Goal: Book appointment/travel/reservation

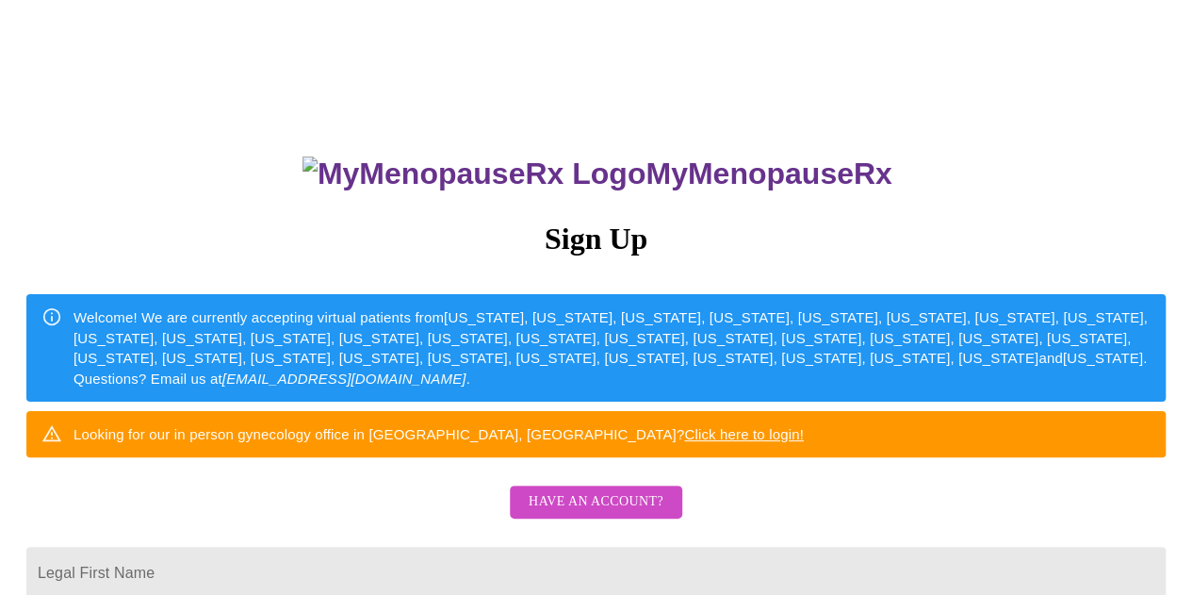
scroll to position [377, 0]
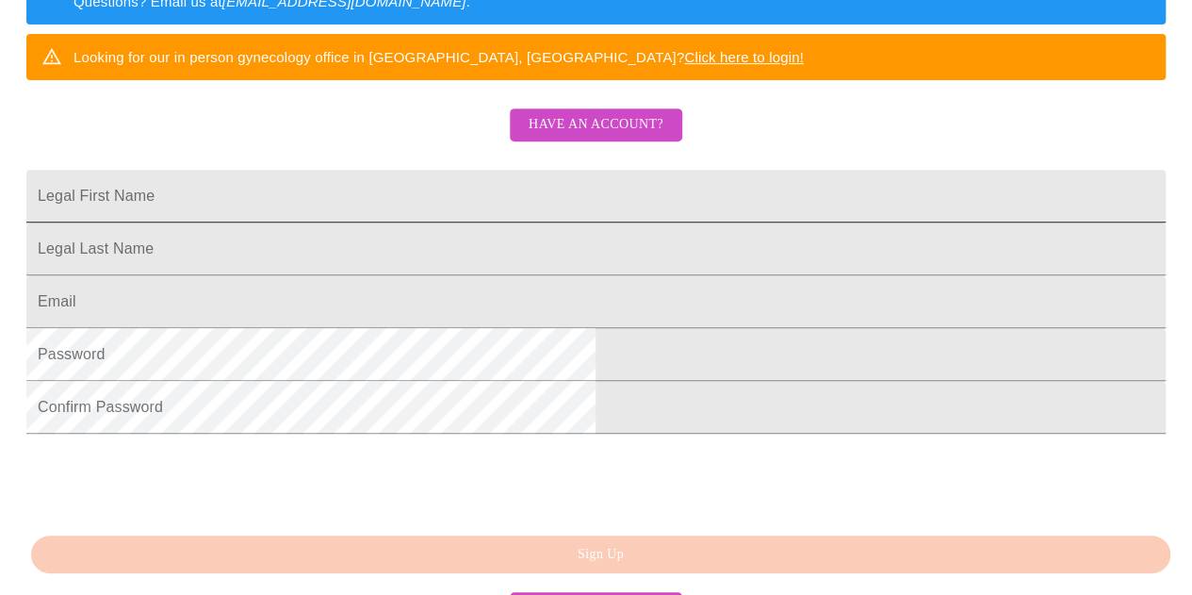
click at [415, 222] on input "Legal First Name" at bounding box center [595, 196] width 1139 height 53
type input "[PERSON_NAME]"
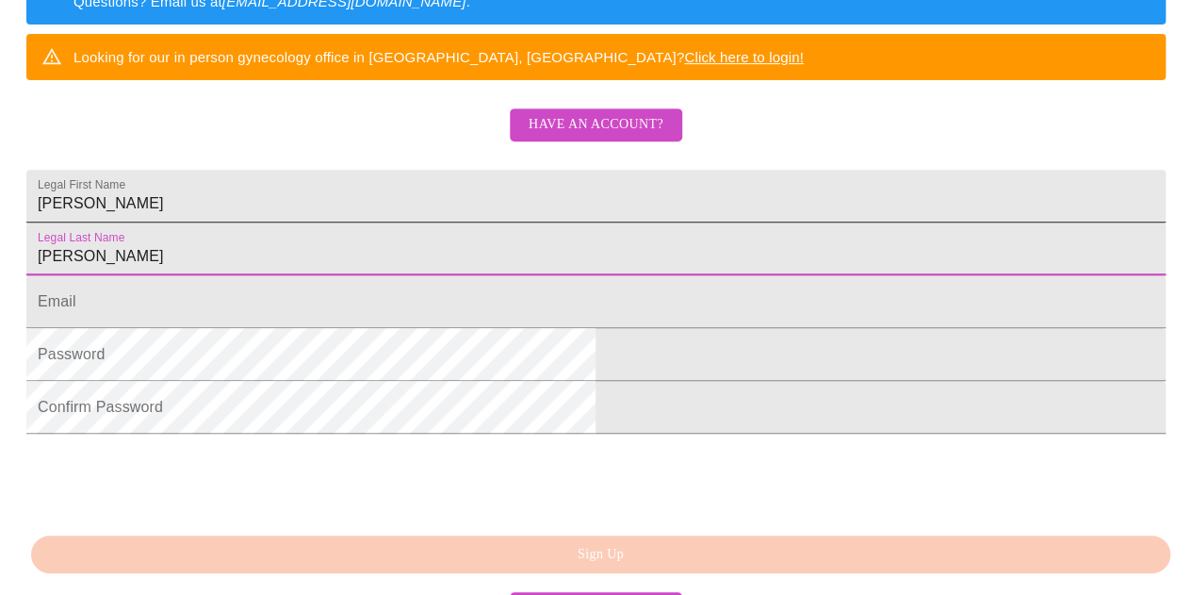
type input "[PERSON_NAME]"
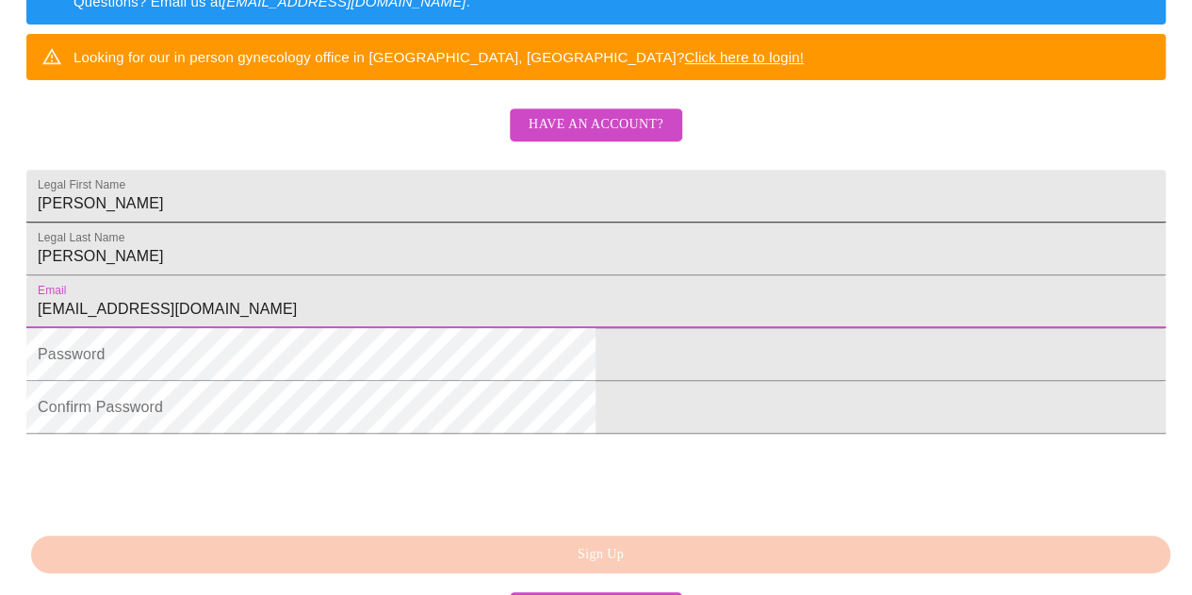
type input "[EMAIL_ADDRESS][DOMAIN_NAME]"
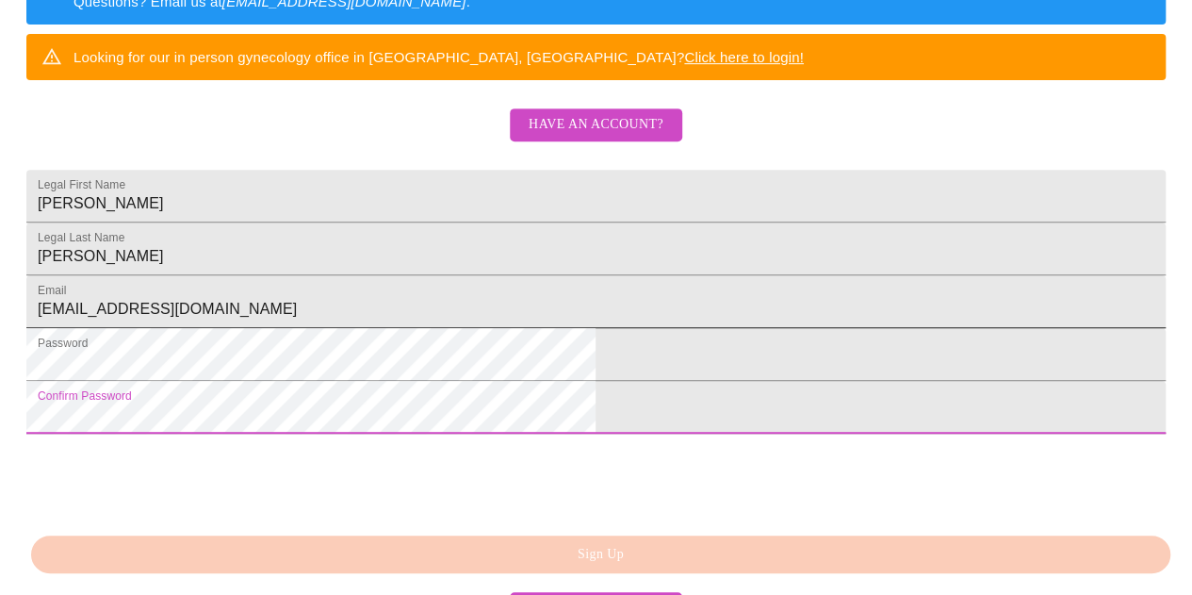
scroll to position [539, 0]
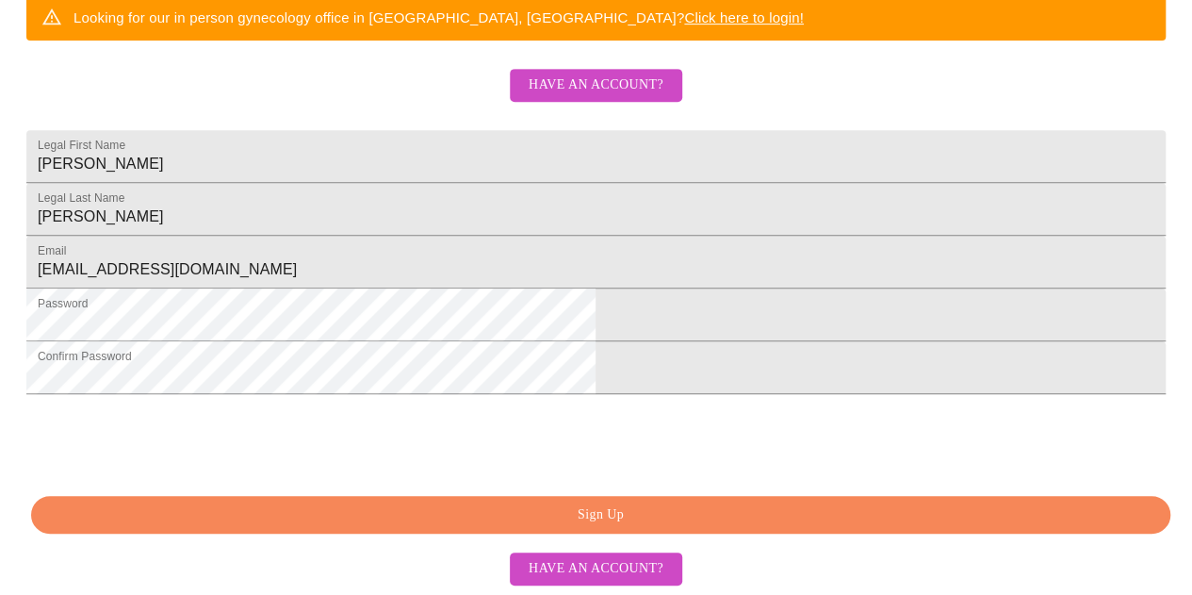
click at [609, 526] on span "Sign Up" at bounding box center [601, 515] width 1096 height 24
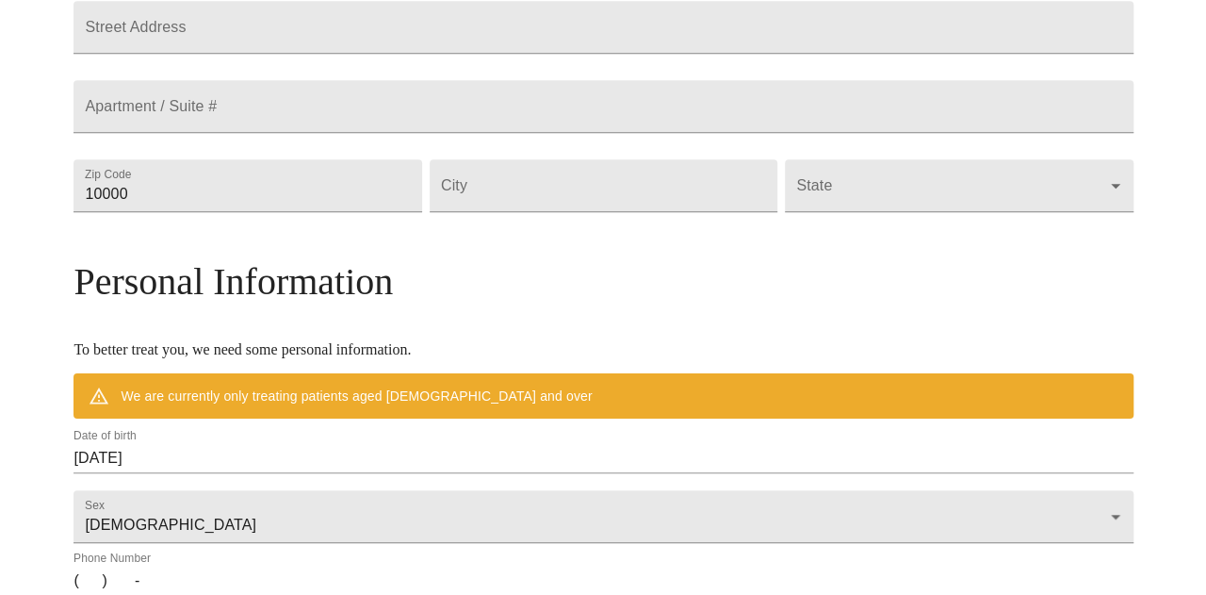
scroll to position [466, 0]
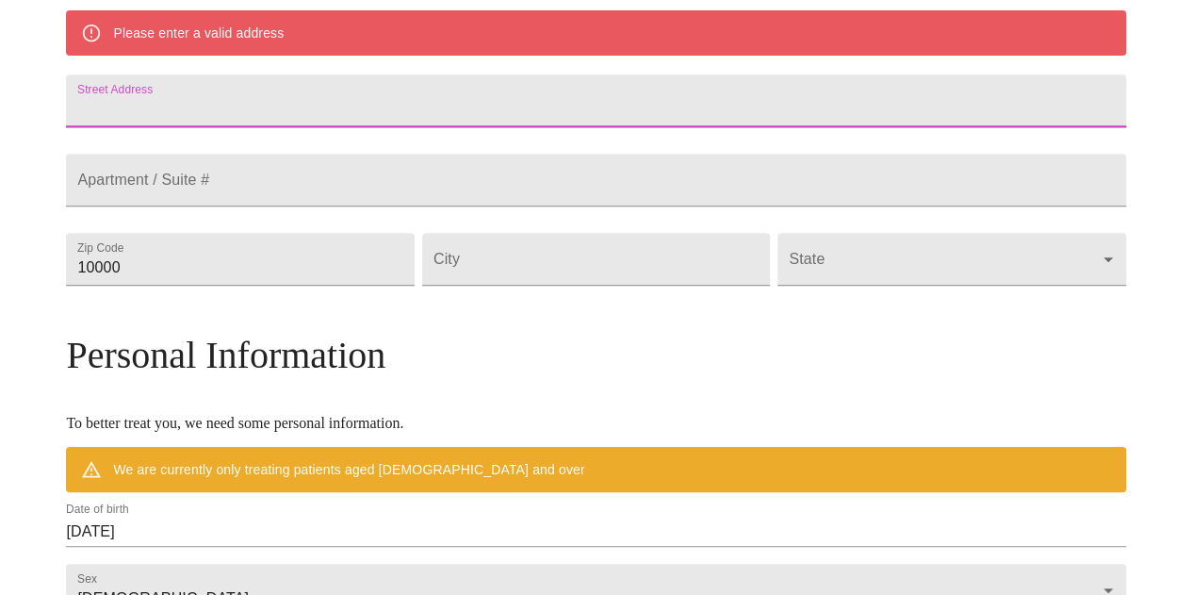
click at [373, 123] on input "Street Address" at bounding box center [595, 100] width 1059 height 53
type input "23706 Cibolo COve"
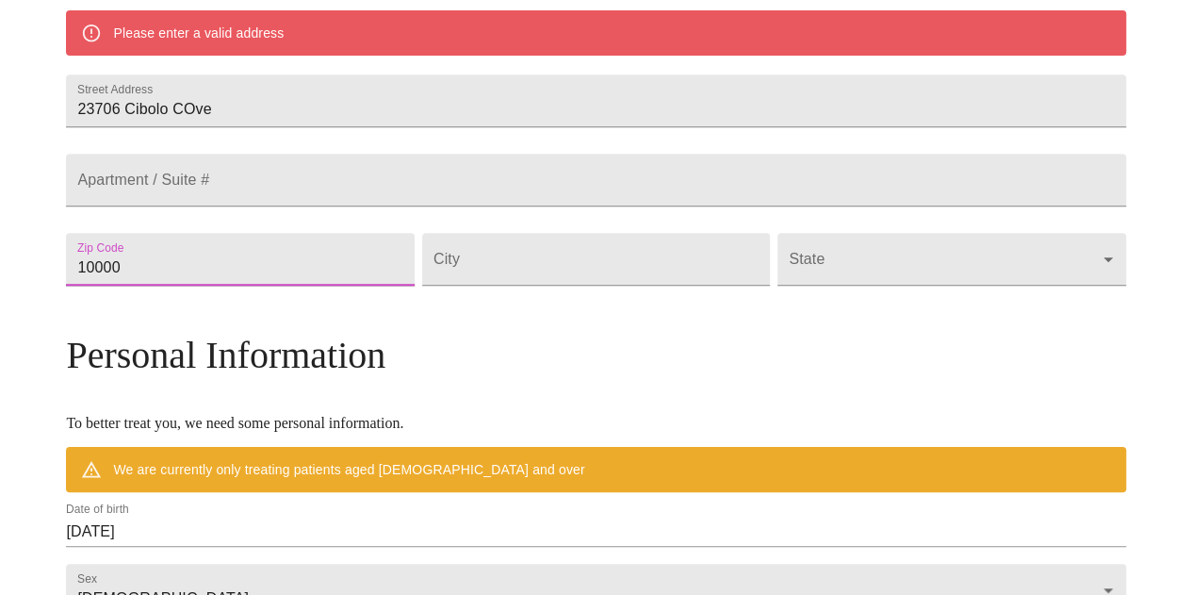
click at [358, 286] on input "10000" at bounding box center [240, 259] width 348 height 53
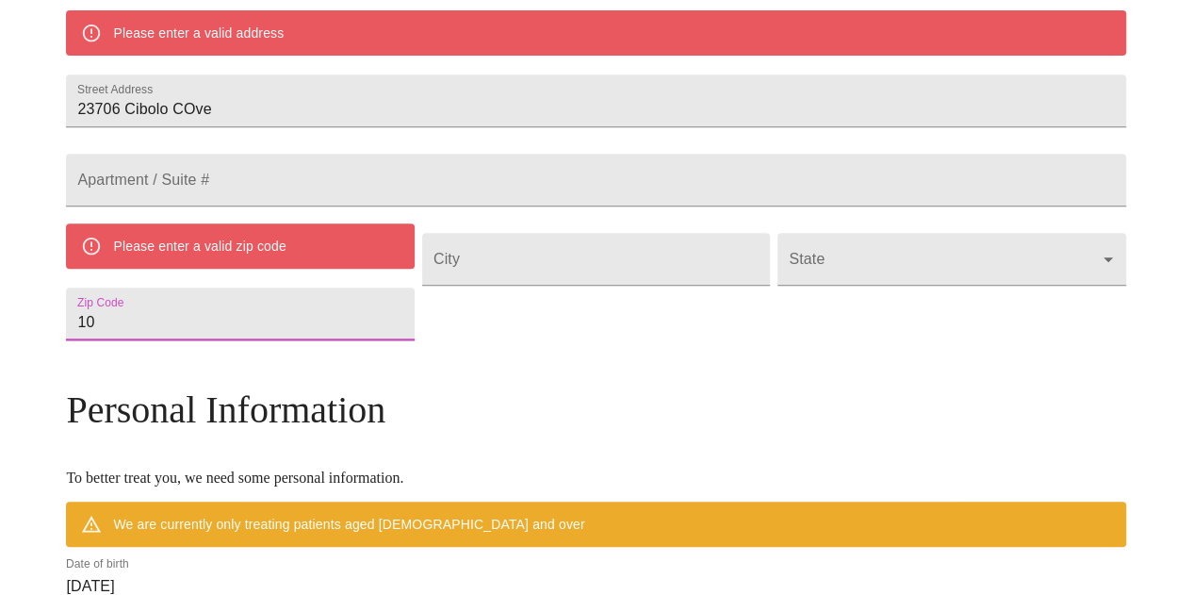
type input "1"
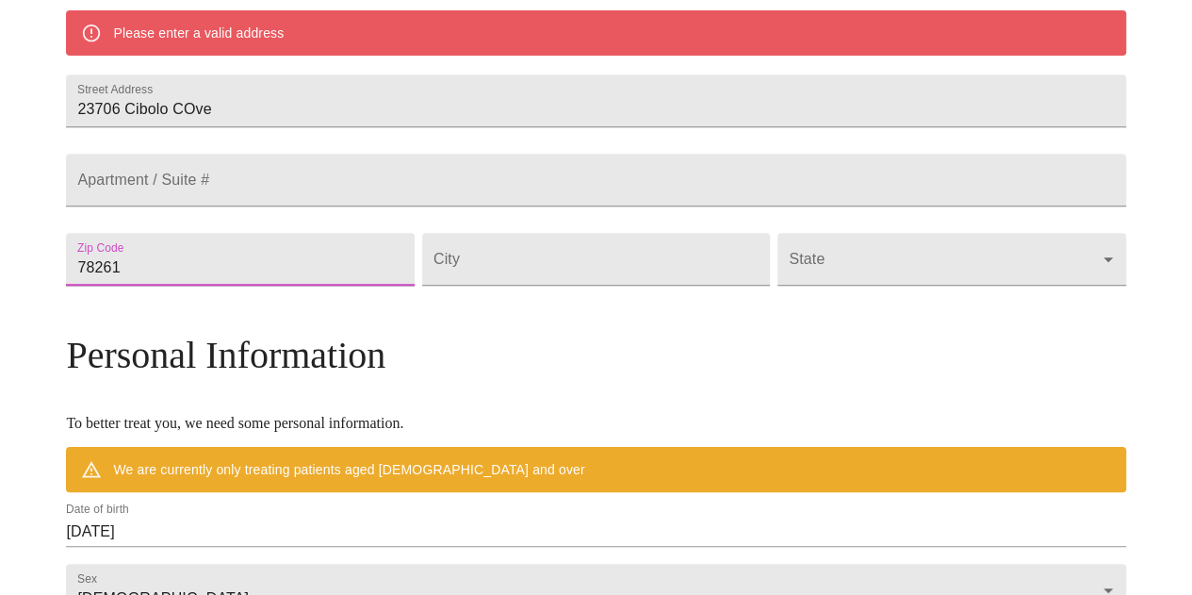
type input "78261"
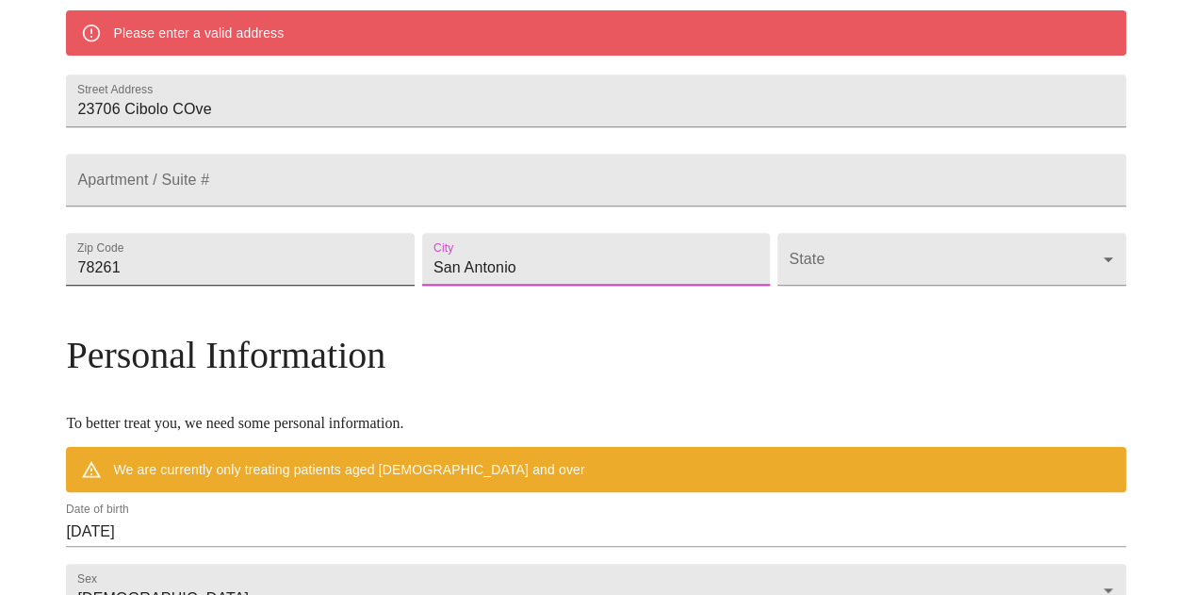
type input "San Antonio"
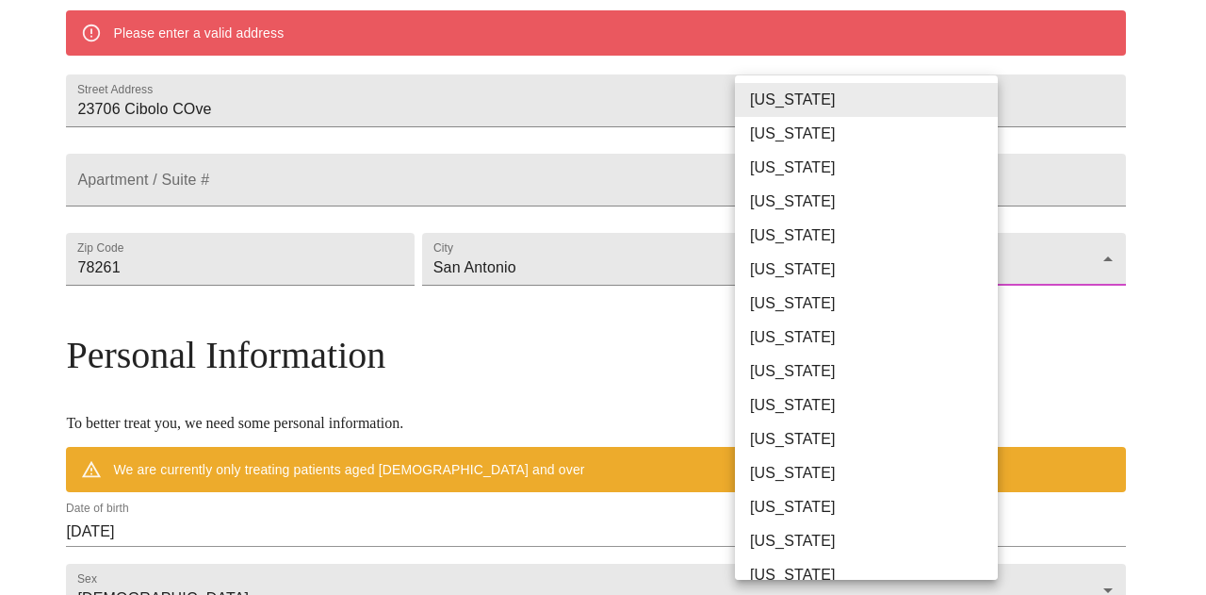
click at [928, 309] on body "MyMenopauseRx Welcome to MyMenopauseRx Since it's your first time here, you'll …" at bounding box center [603, 285] width 1191 height 1486
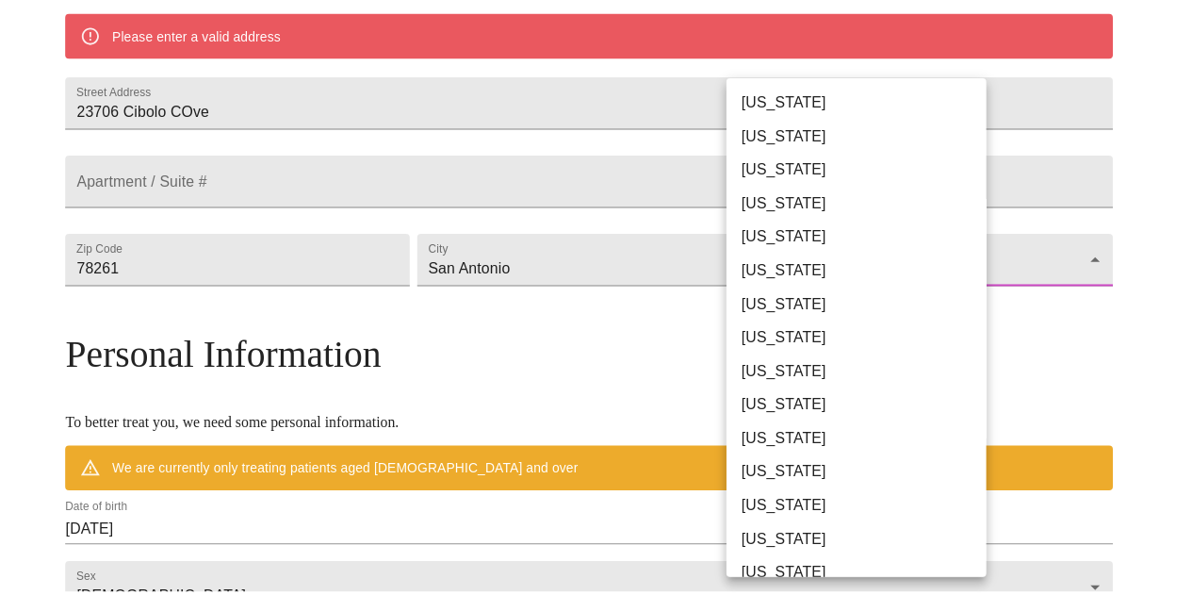
scroll to position [1206, 0]
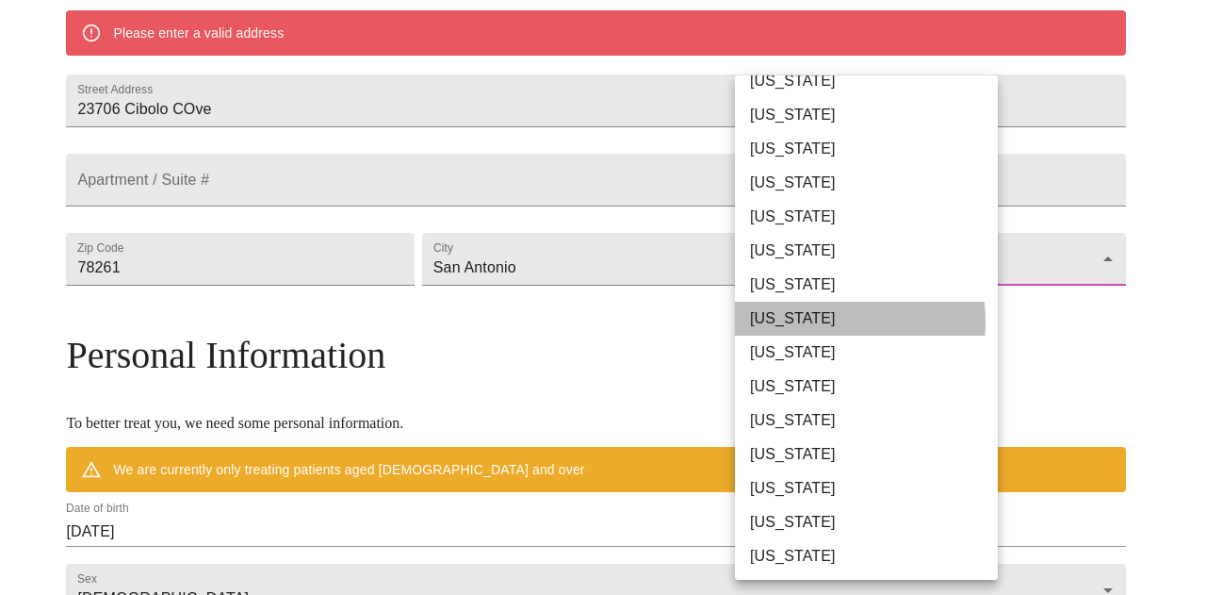
click at [787, 321] on li "[US_STATE]" at bounding box center [873, 319] width 277 height 34
type input "[US_STATE]"
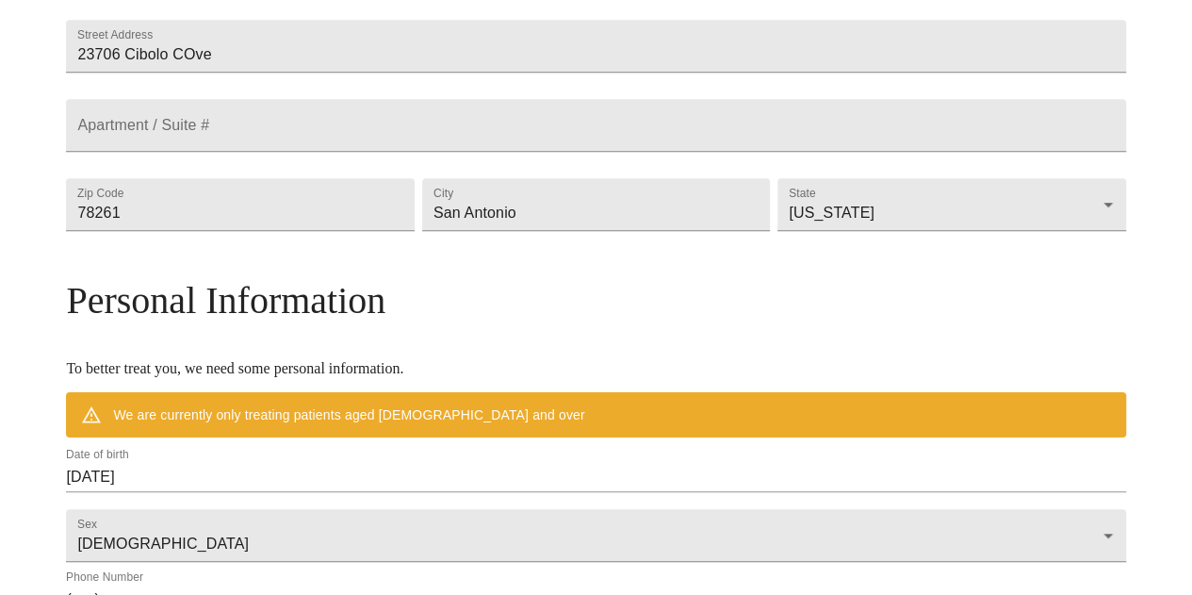
click at [703, 322] on h3 "Personal Information" at bounding box center [595, 300] width 1059 height 44
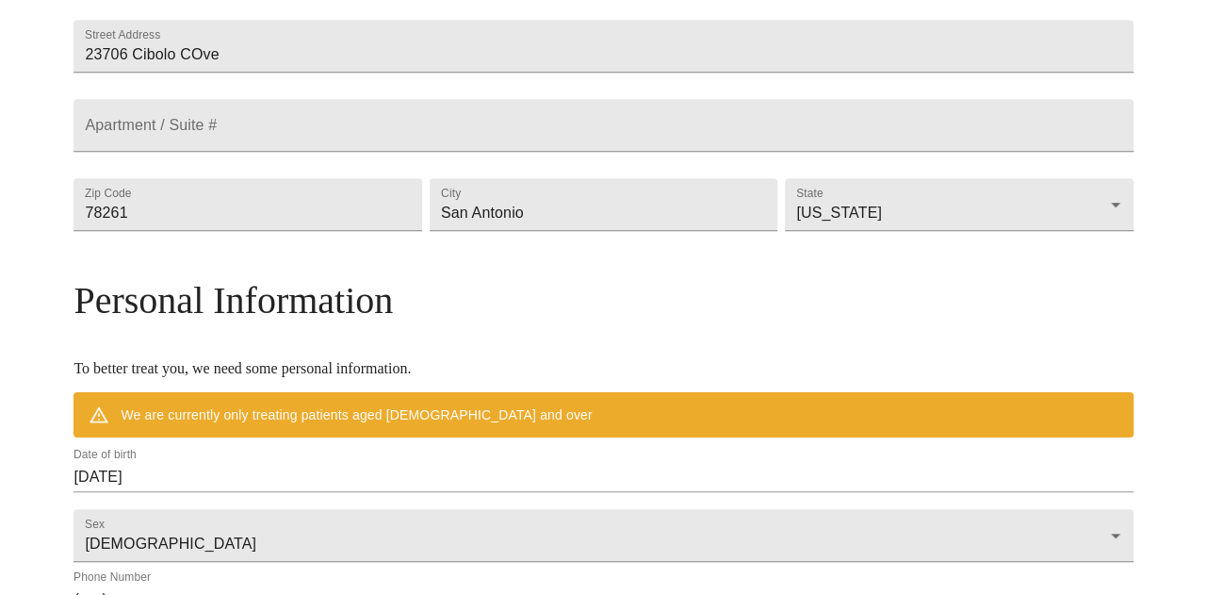
scroll to position [654, 0]
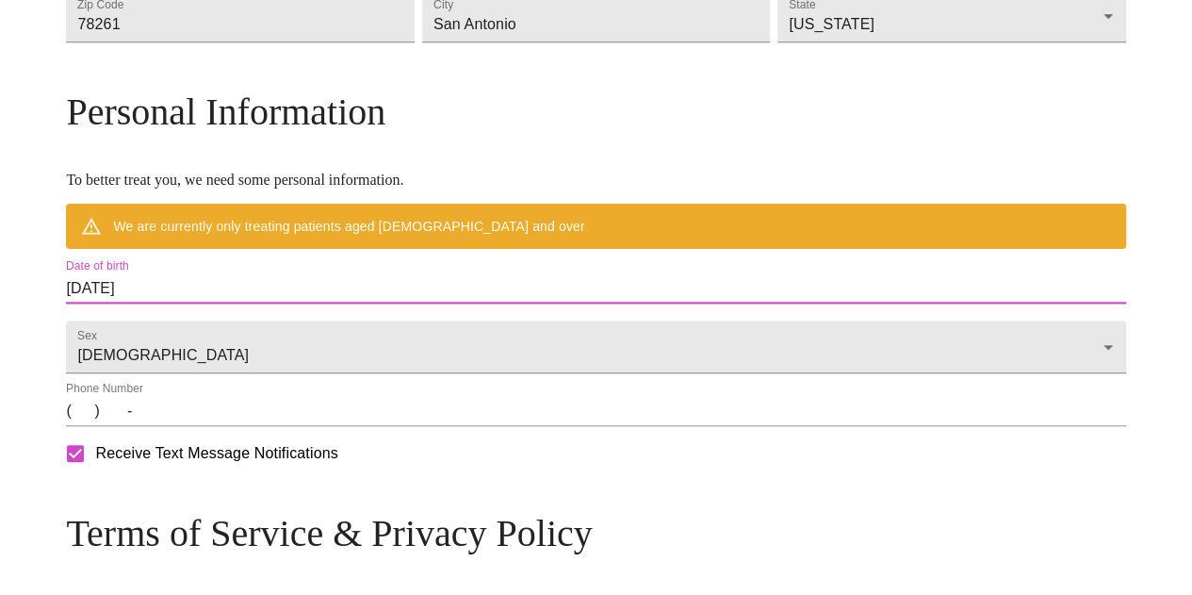
drag, startPoint x: 234, startPoint y: 329, endPoint x: 220, endPoint y: 329, distance: 14.1
click at [220, 303] on input "[DATE]" at bounding box center [595, 288] width 1059 height 30
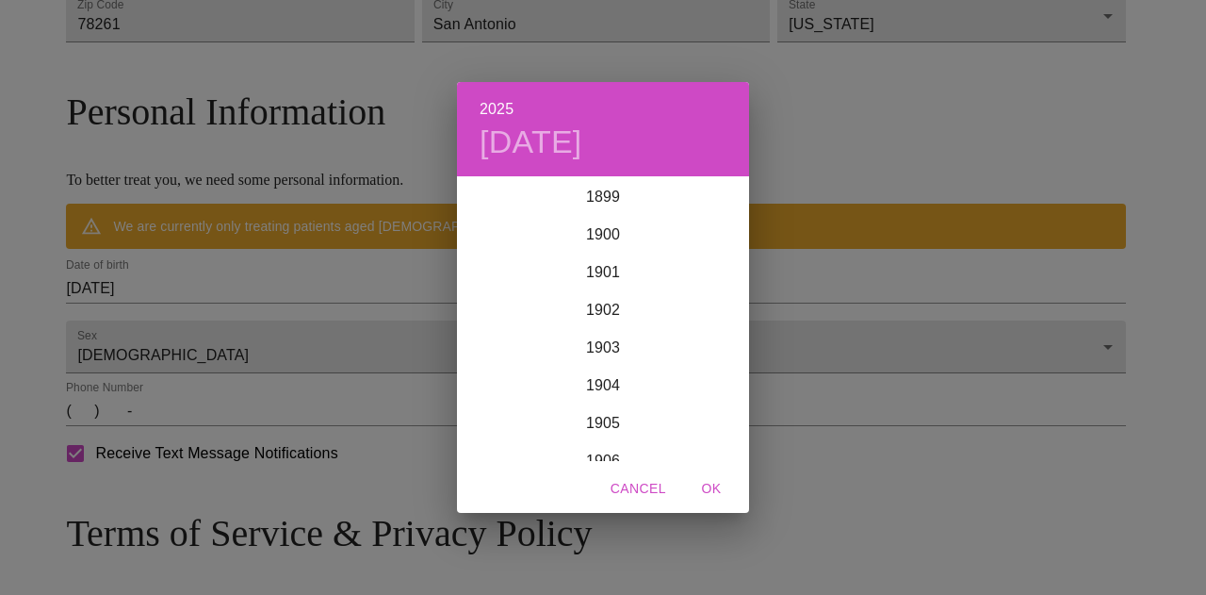
scroll to position [4636, 0]
click at [237, 329] on div "2025 [DATE] 1900 1901 1902 1903 1904 1905 1906 1907 1908 1909 1910 1911 1912 19…" at bounding box center [603, 297] width 1206 height 595
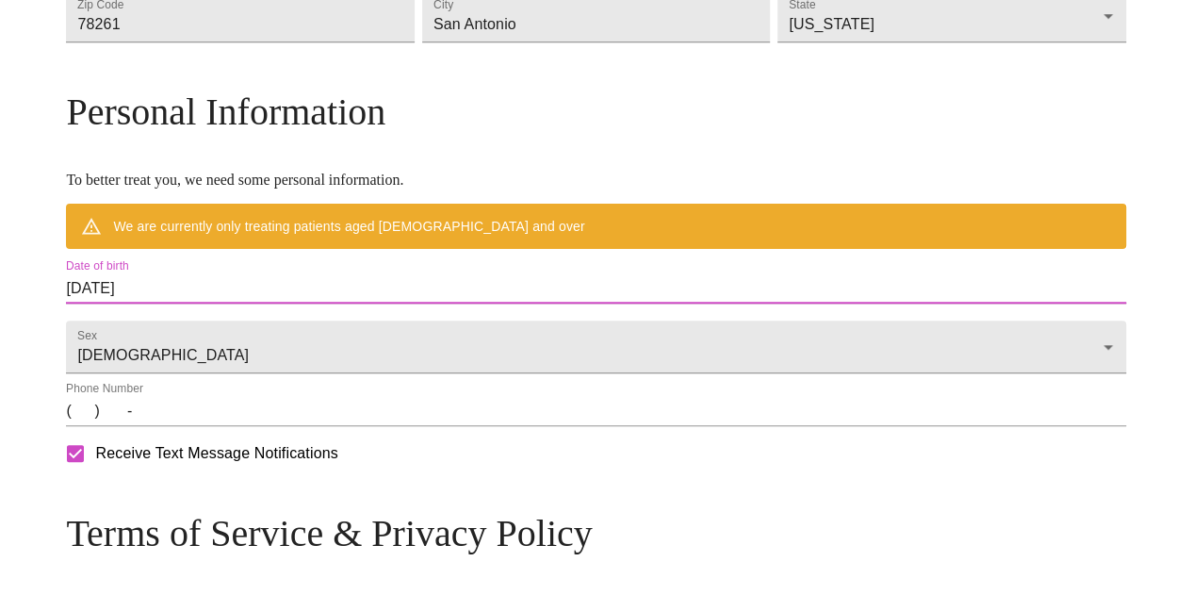
click at [281, 303] on input "[DATE]" at bounding box center [595, 288] width 1059 height 30
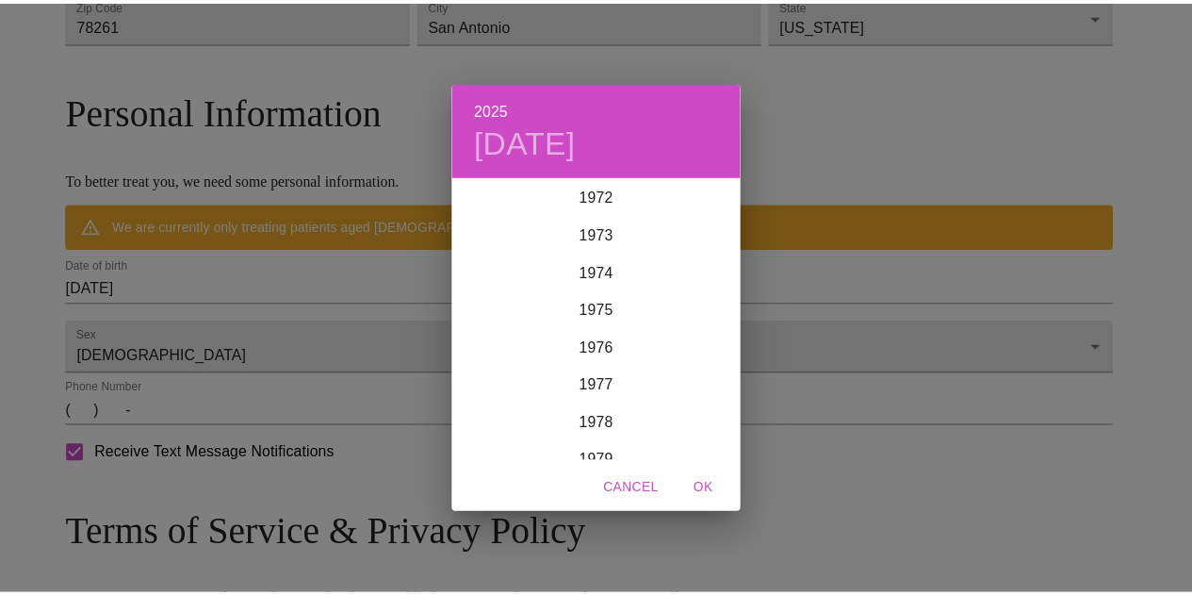
scroll to position [2658, 0]
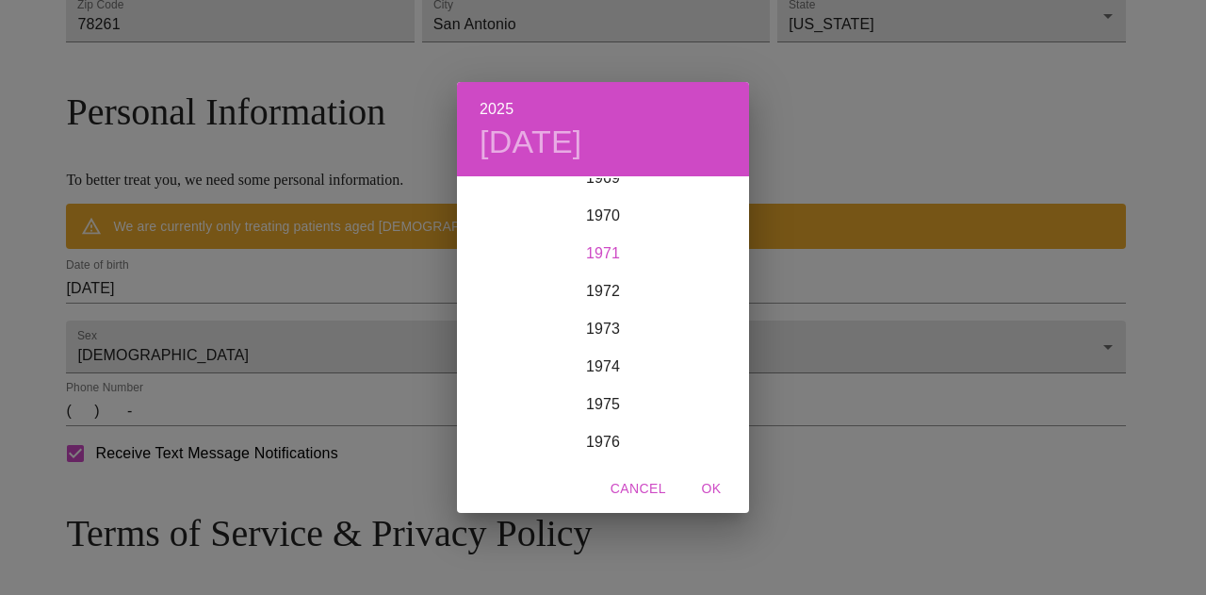
click at [594, 257] on div "1971" at bounding box center [603, 254] width 292 height 38
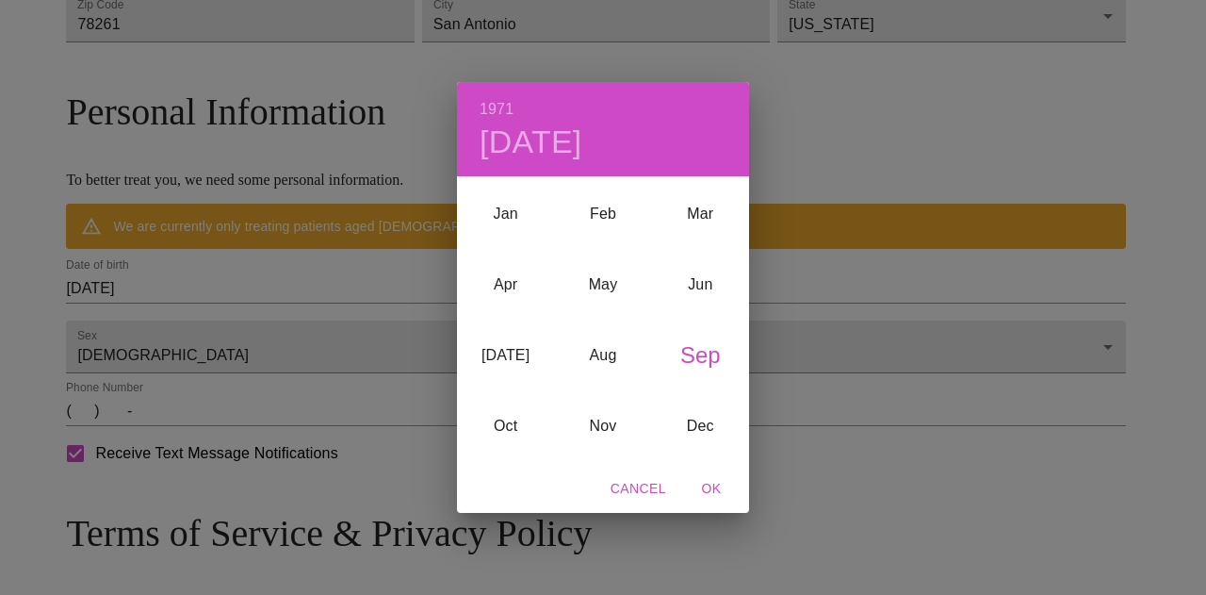
click at [709, 354] on div "Sep" at bounding box center [700, 354] width 97 height 71
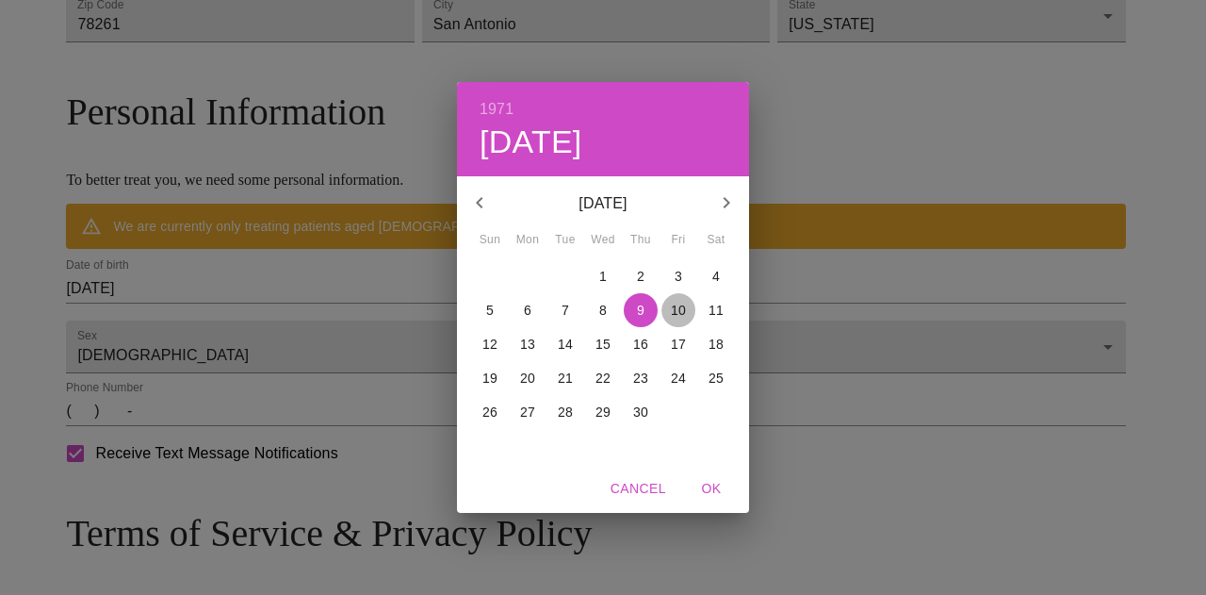
click at [679, 316] on p "10" at bounding box center [678, 310] width 15 height 19
click at [708, 491] on span "OK" at bounding box center [711, 489] width 45 height 24
type input "[DATE]"
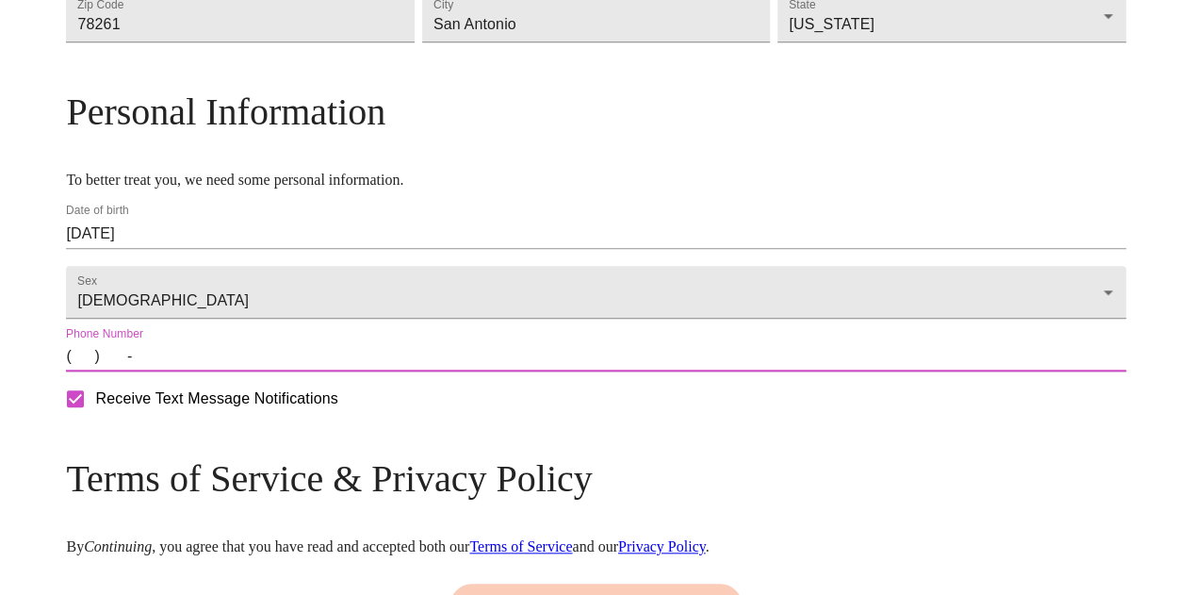
click at [228, 371] on input "(   )    -" at bounding box center [595, 356] width 1059 height 30
click at [215, 371] on input "(   )    -" at bounding box center [595, 356] width 1059 height 30
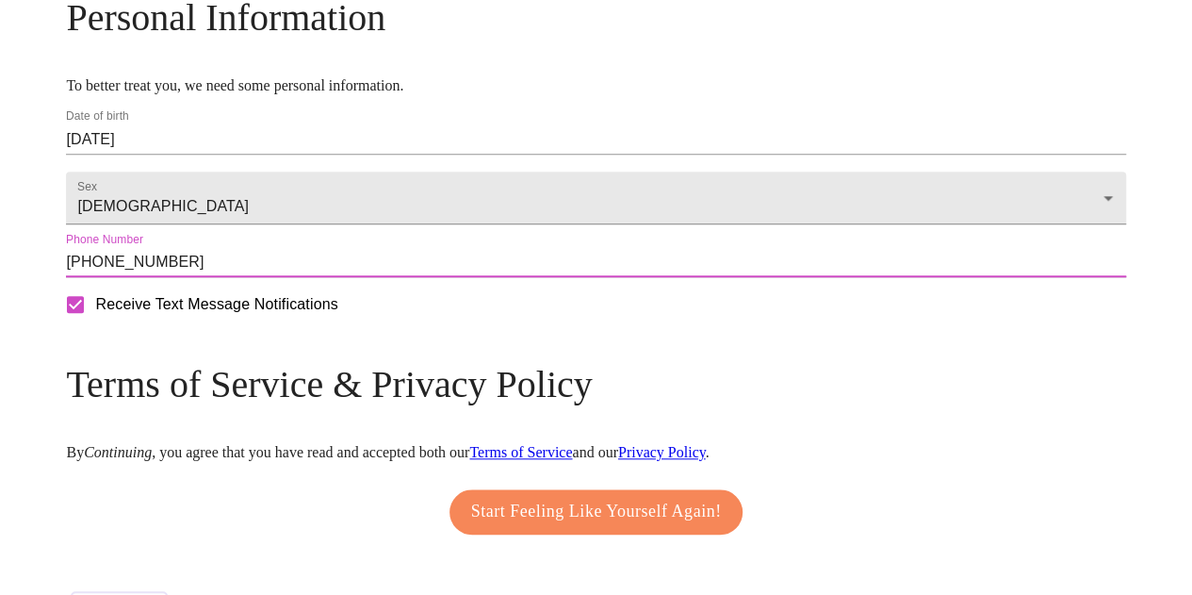
scroll to position [842, 0]
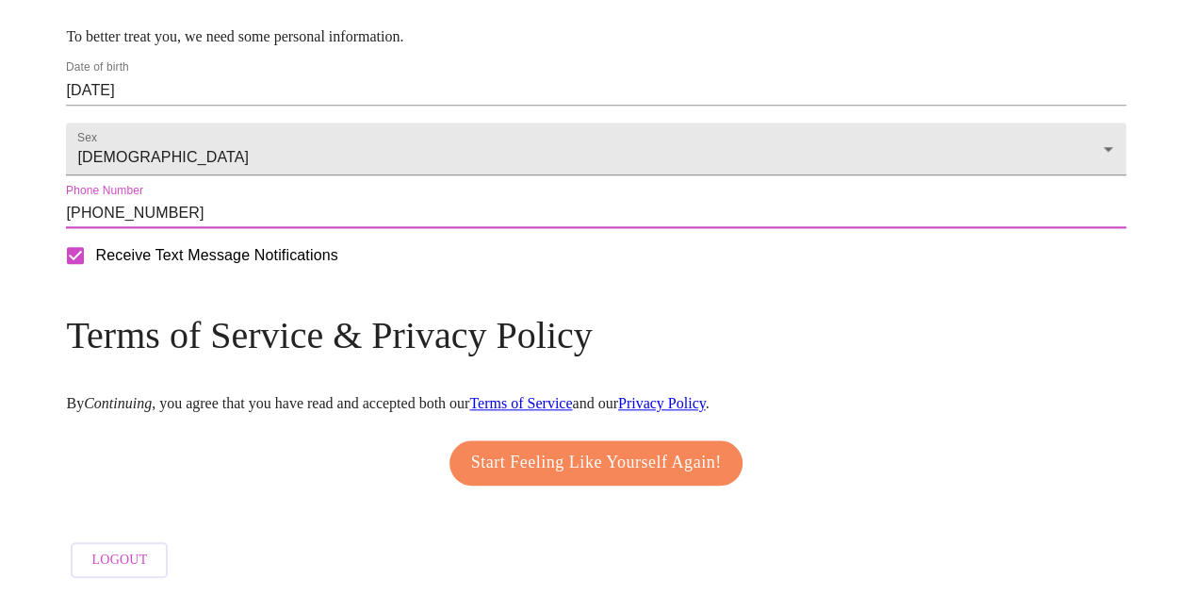
type input "[PHONE_NUMBER]"
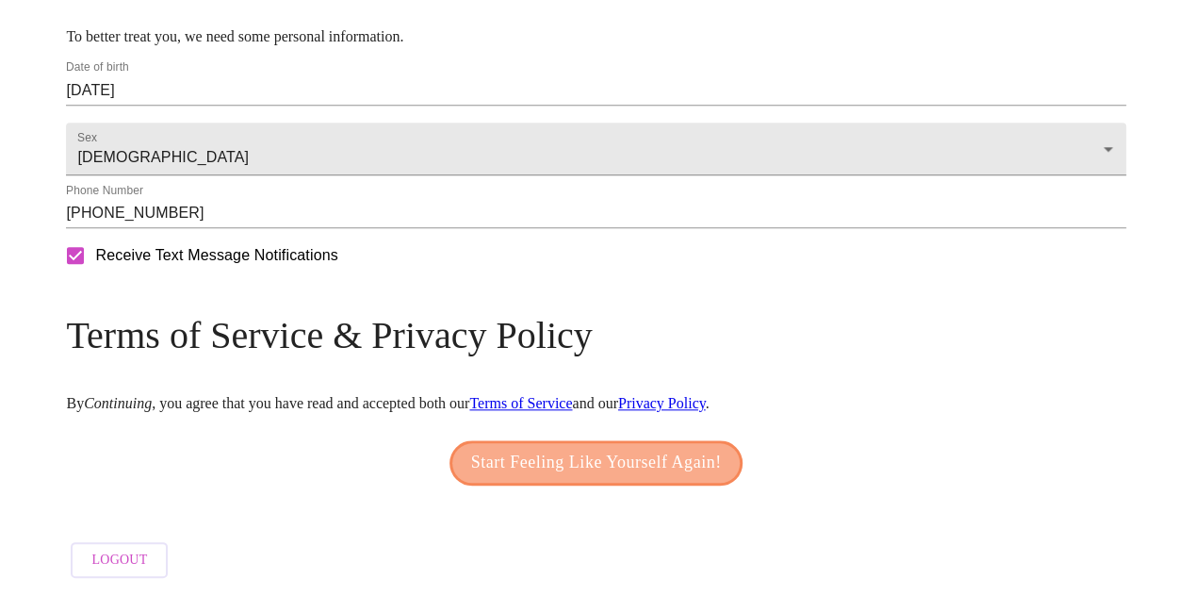
click at [525, 462] on span "Start Feeling Like Yourself Again!" at bounding box center [596, 463] width 251 height 30
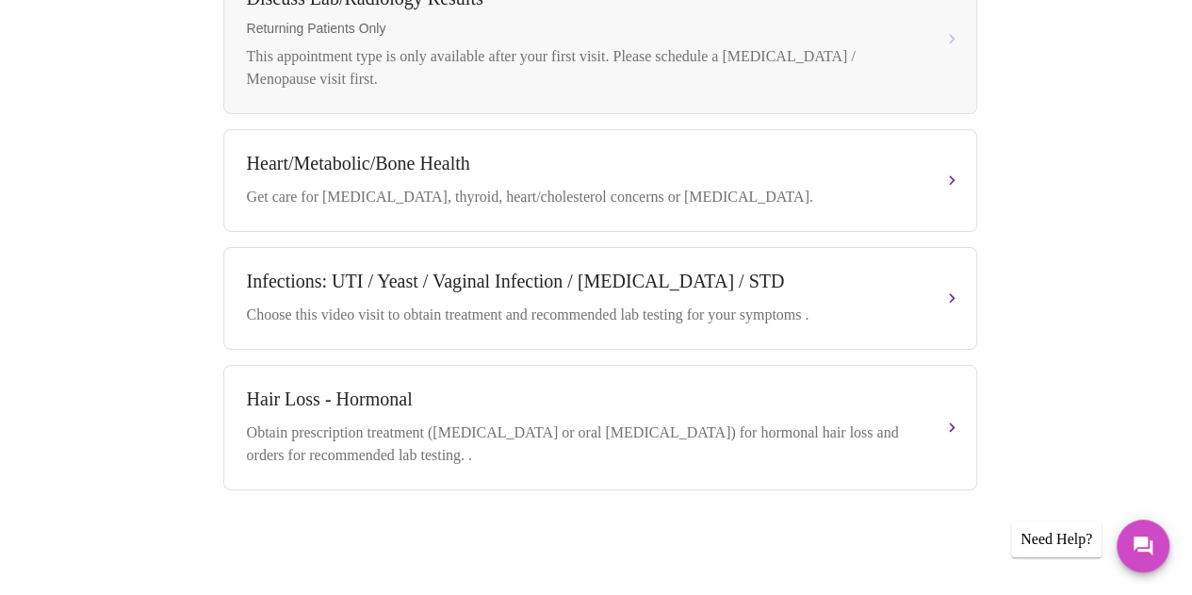
scroll to position [1047, 0]
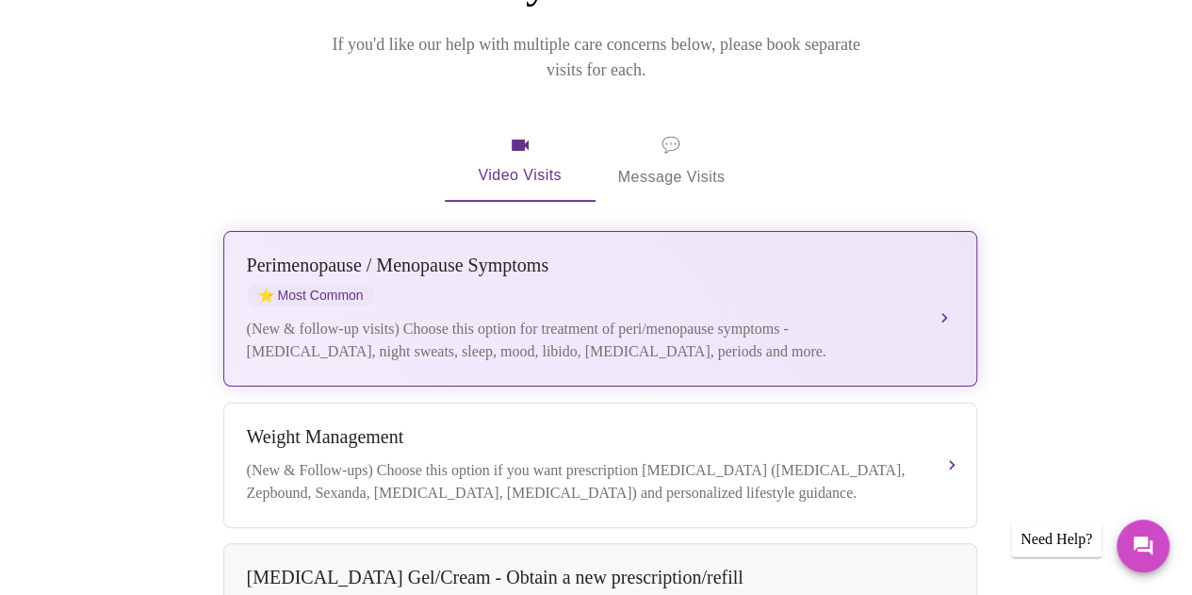
click at [859, 340] on button "[MEDICAL_DATA] / Menopause Symptoms ⭐ Most Common (New & follow-up visits) Choo…" at bounding box center [600, 308] width 754 height 155
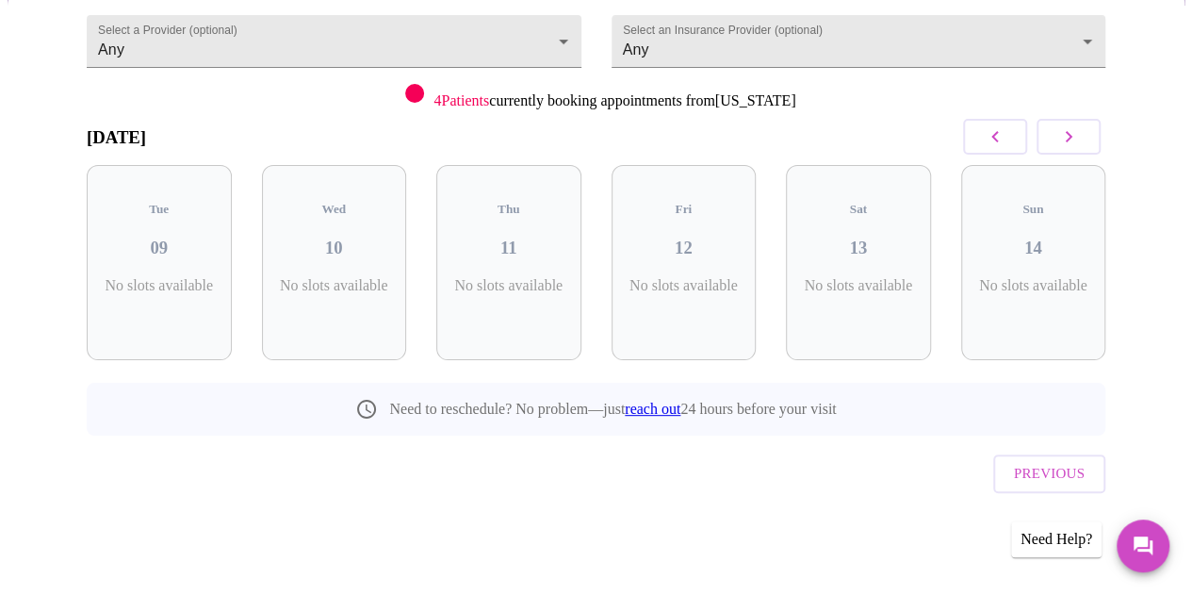
scroll to position [172, 0]
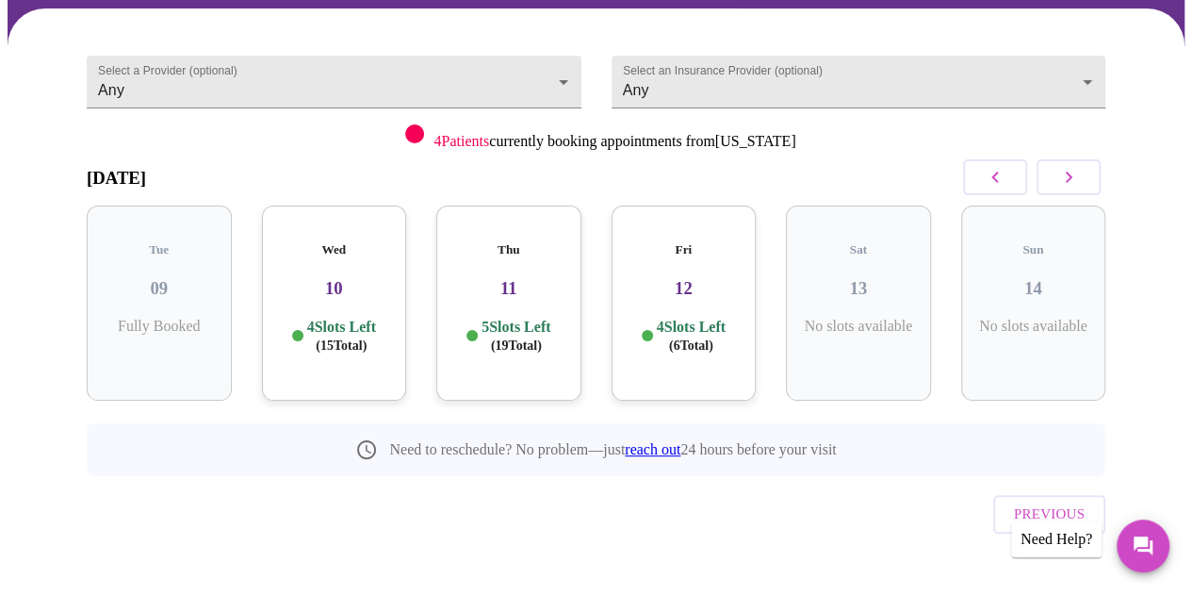
click at [731, 324] on div "4 Slots Left ( 6 Total)" at bounding box center [684, 336] width 115 height 37
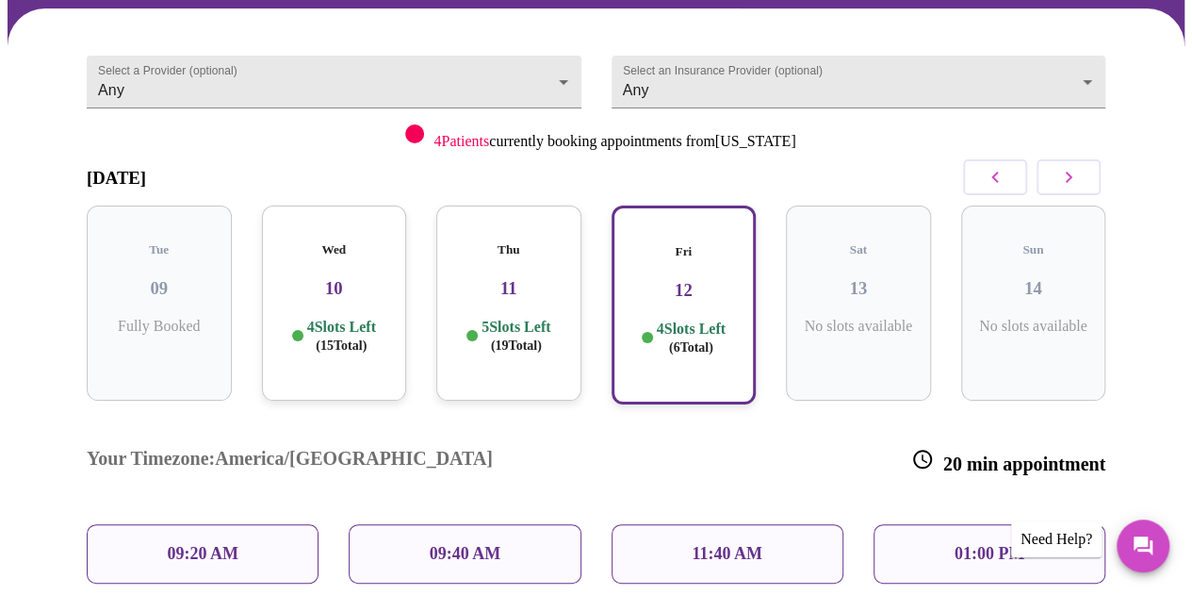
scroll to position [324, 0]
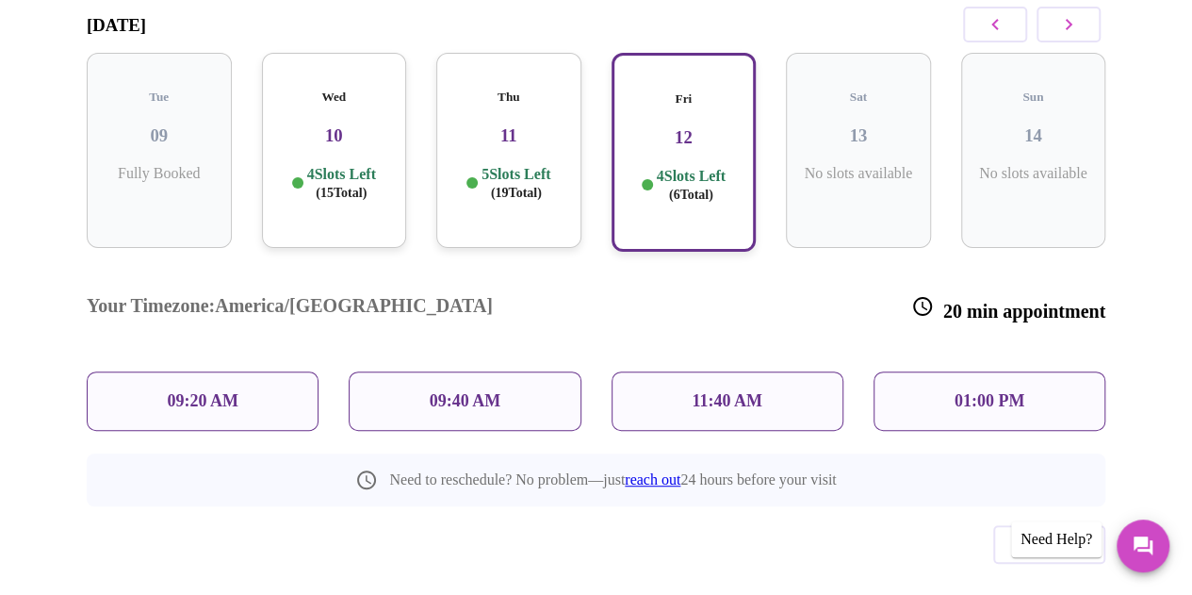
click at [655, 371] on div "11:40 AM" at bounding box center [728, 400] width 232 height 59
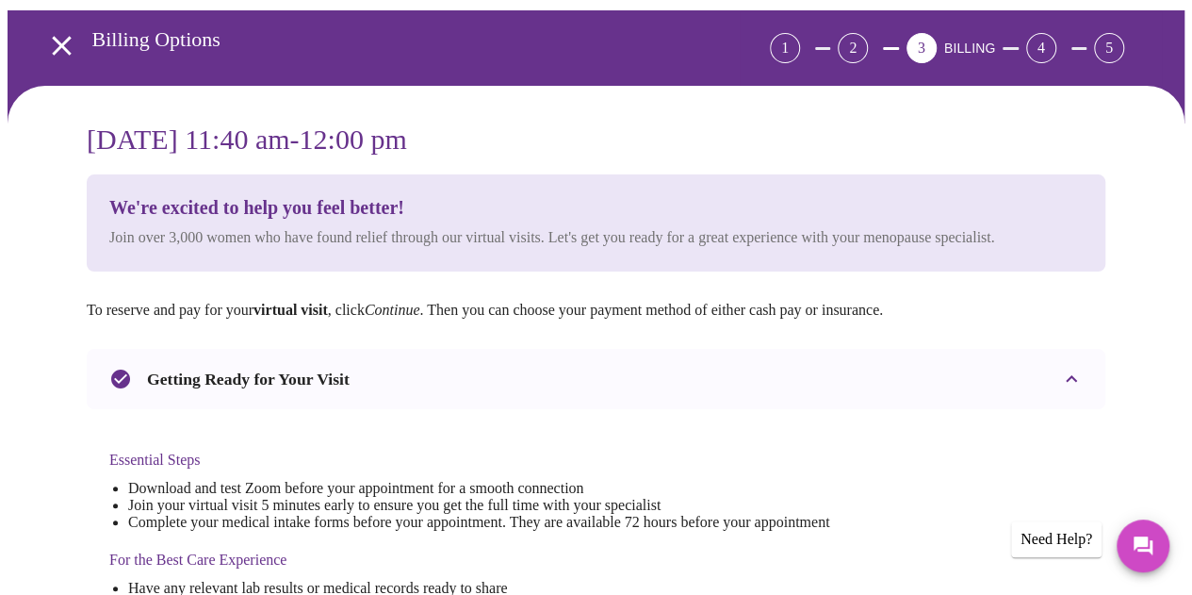
scroll to position [0, 0]
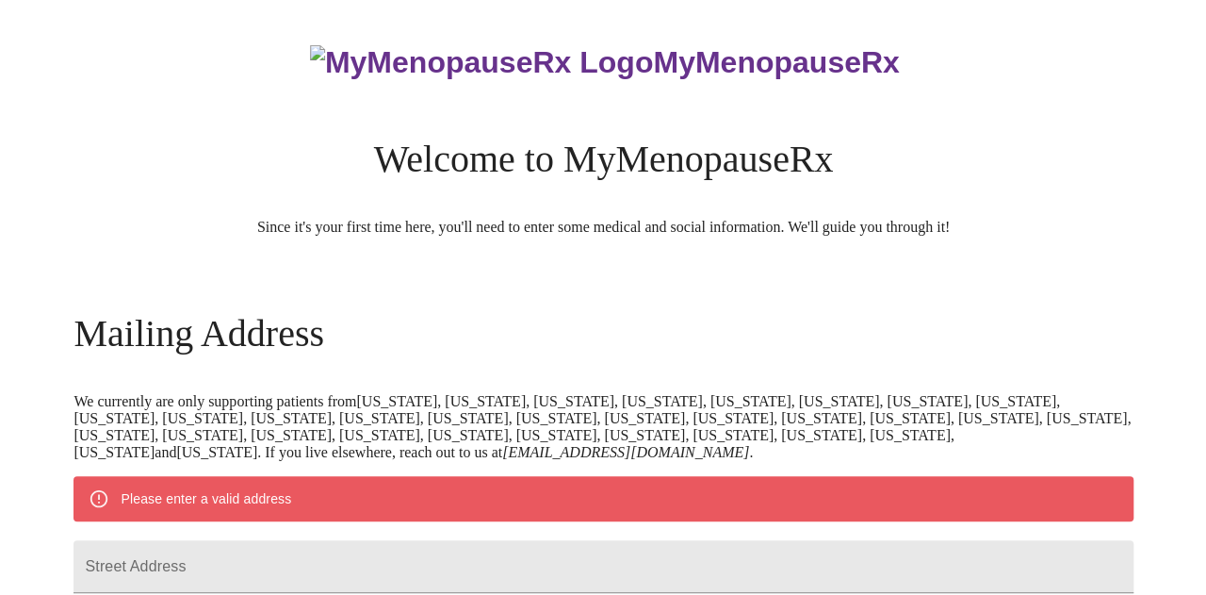
scroll to position [842, 0]
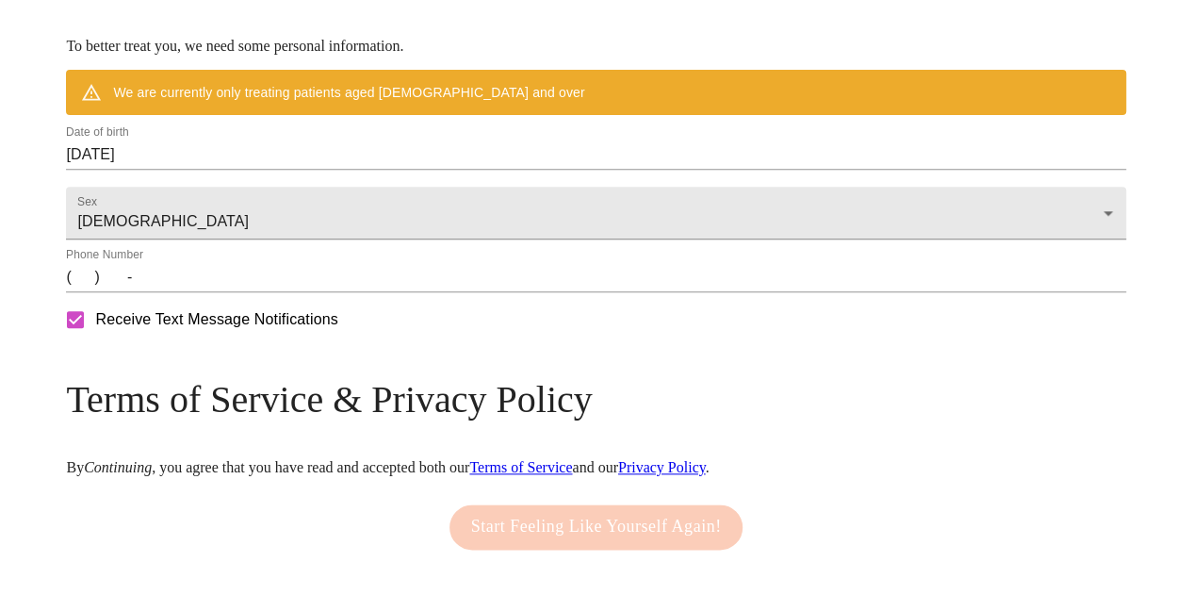
click at [326, 170] on input "[DATE]" at bounding box center [595, 154] width 1059 height 30
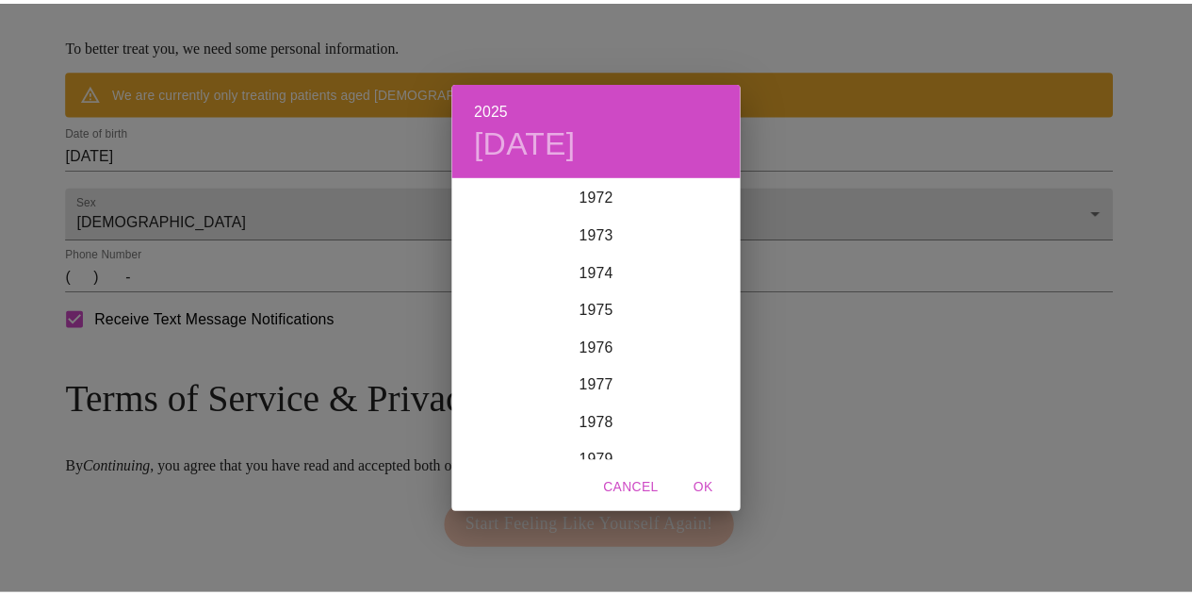
scroll to position [2658, 0]
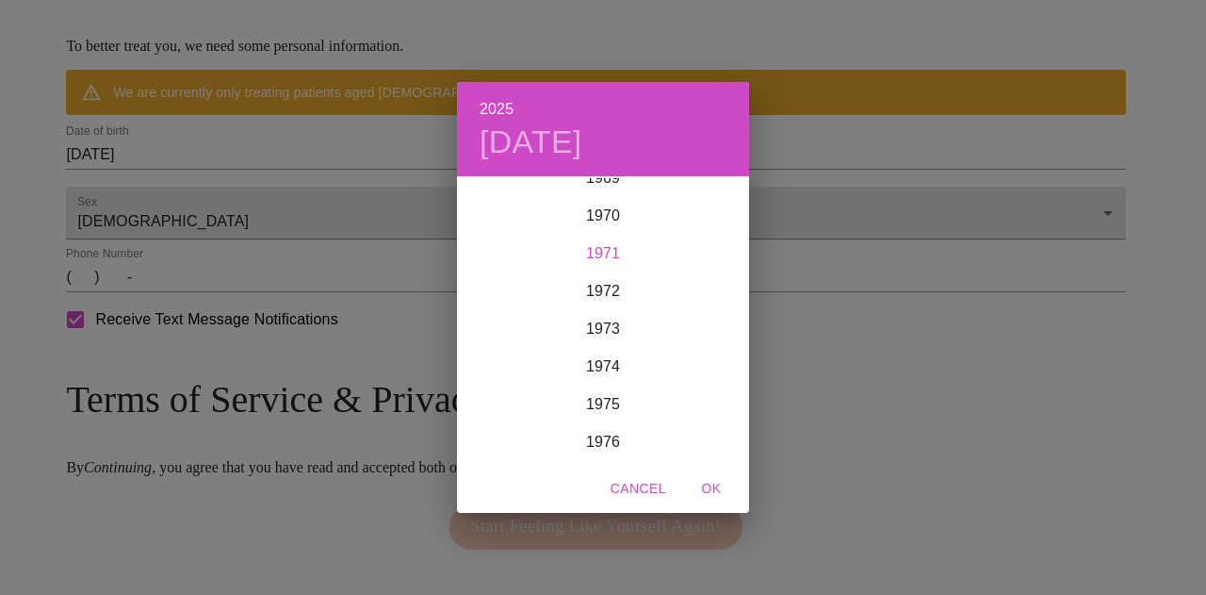
click at [596, 259] on div "1971" at bounding box center [603, 254] width 292 height 38
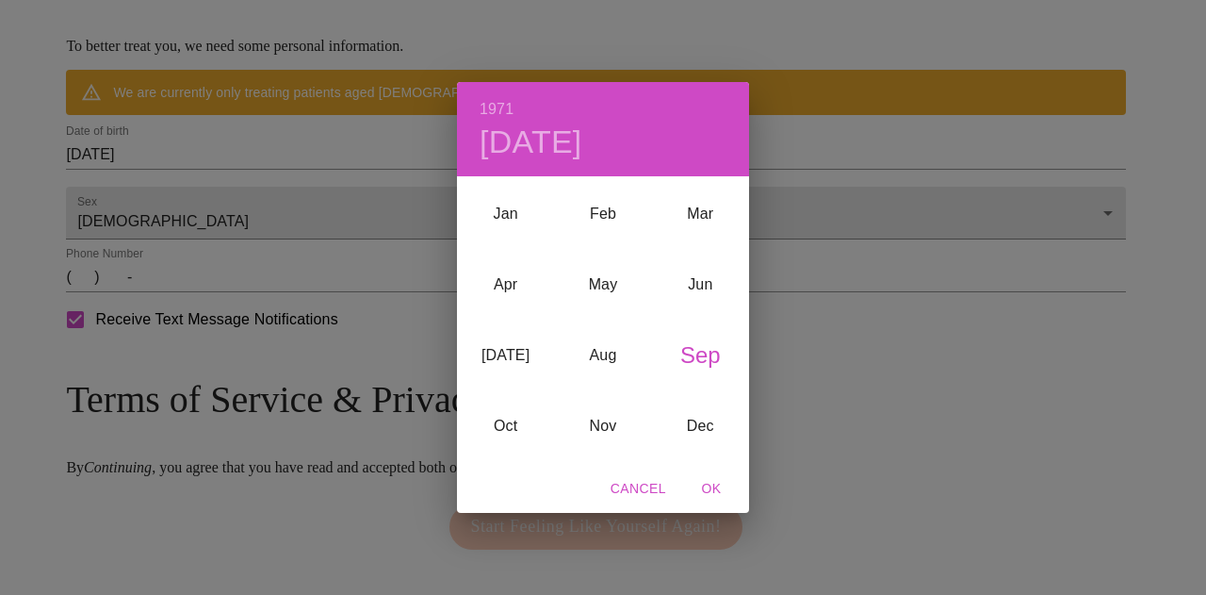
click at [694, 345] on div "Sep" at bounding box center [700, 354] width 97 height 71
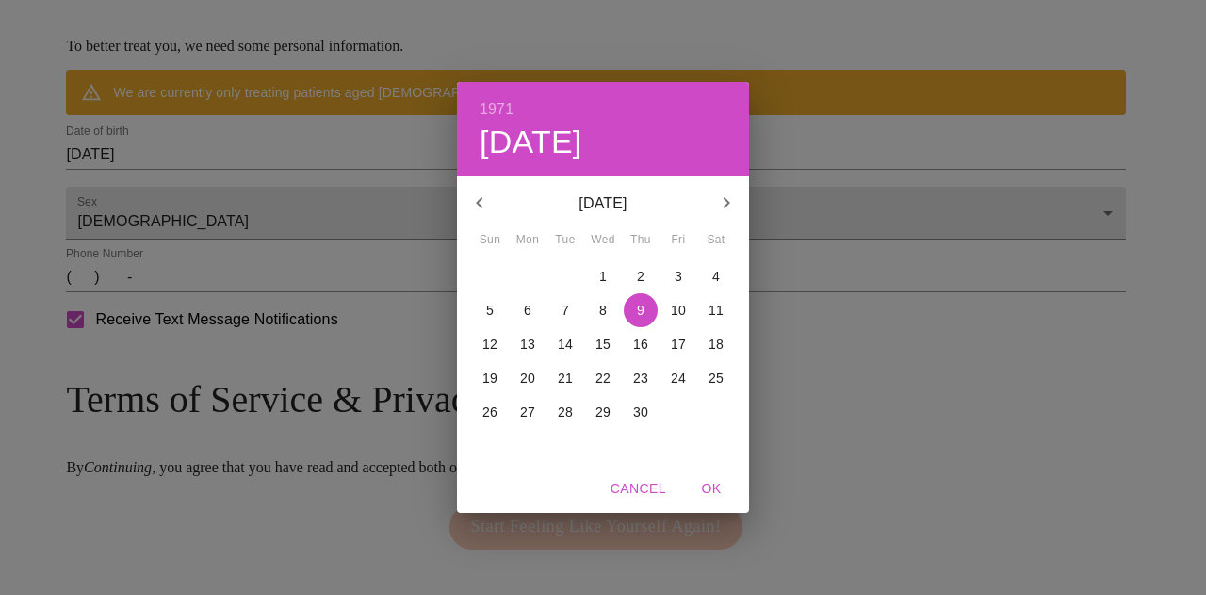
click at [679, 312] on p "10" at bounding box center [678, 310] width 15 height 19
click at [711, 489] on span "OK" at bounding box center [711, 489] width 45 height 24
type input "[DATE]"
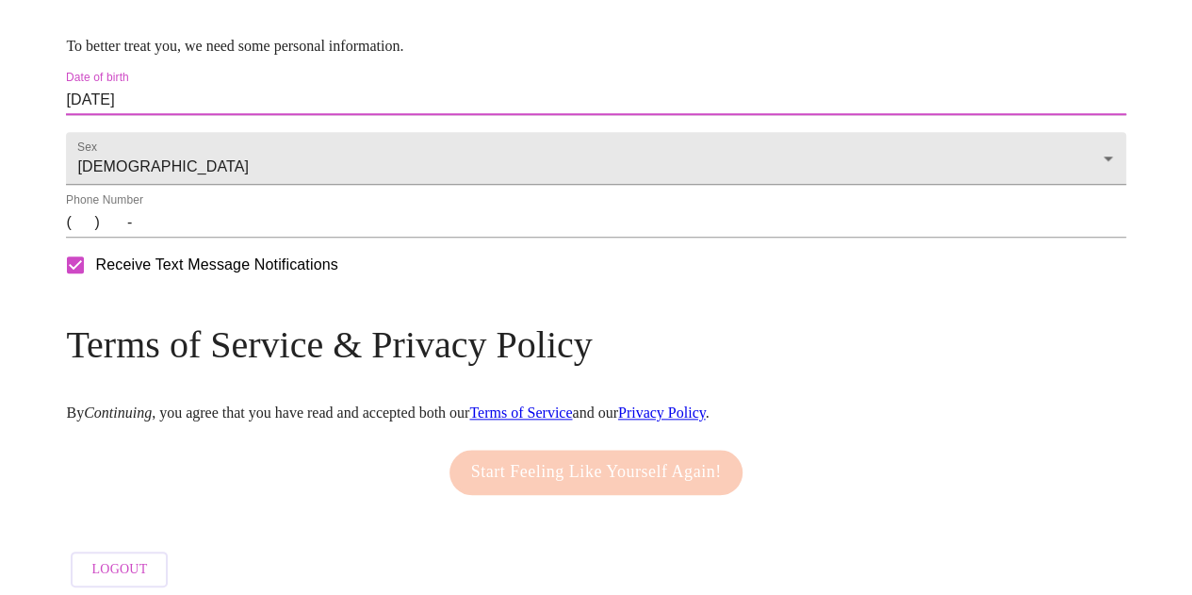
click at [218, 237] on input "(   )    -" at bounding box center [595, 222] width 1059 height 30
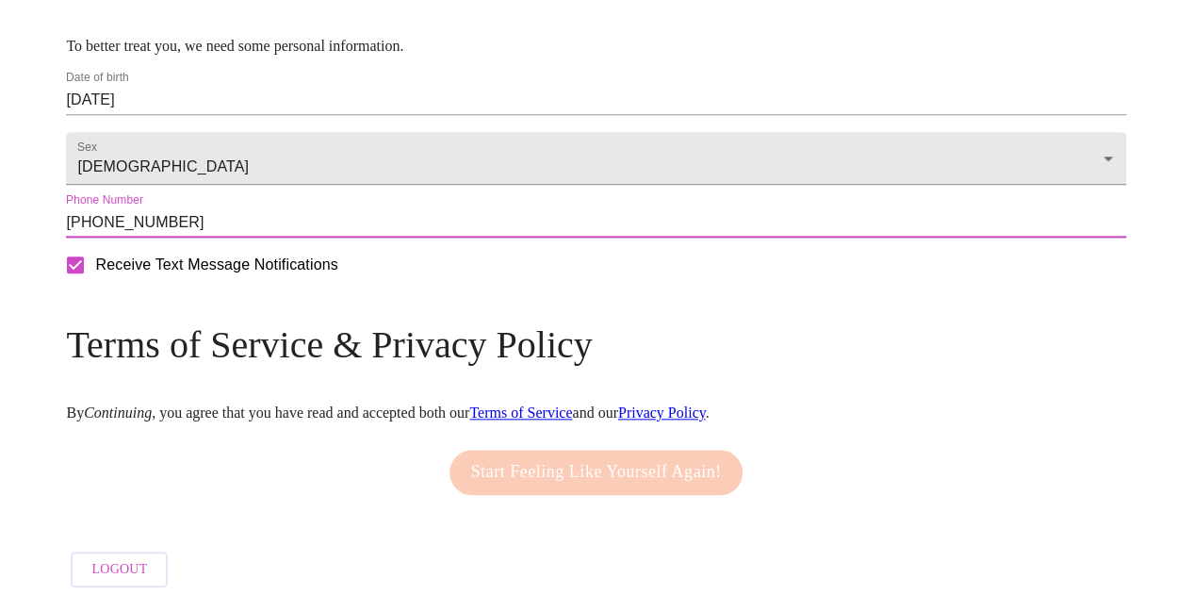
scroll to position [908, 0]
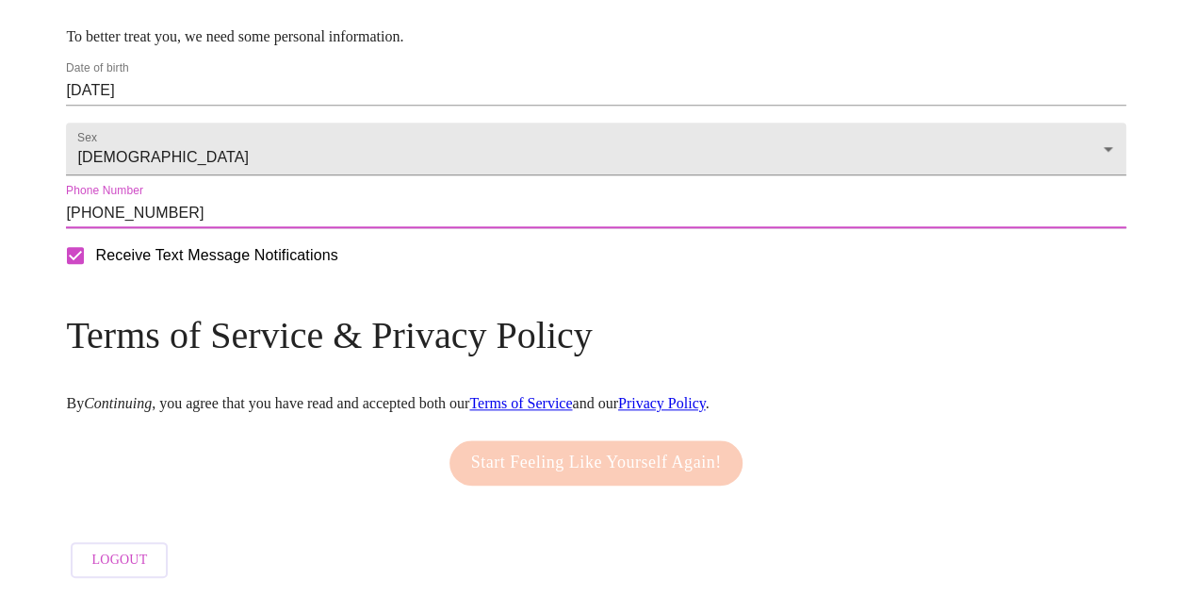
type input "[PHONE_NUMBER]"
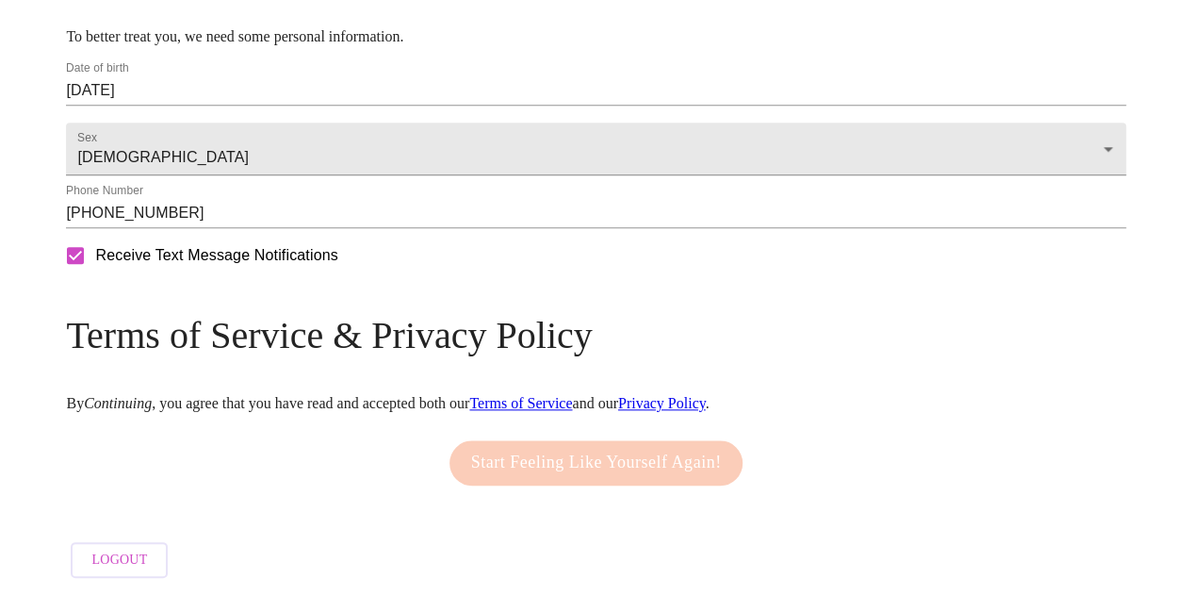
click at [504, 440] on div "Start Feeling Like Yourself Again!" at bounding box center [596, 463] width 303 height 64
click at [513, 457] on div "Start Feeling Like Yourself Again!" at bounding box center [596, 463] width 303 height 64
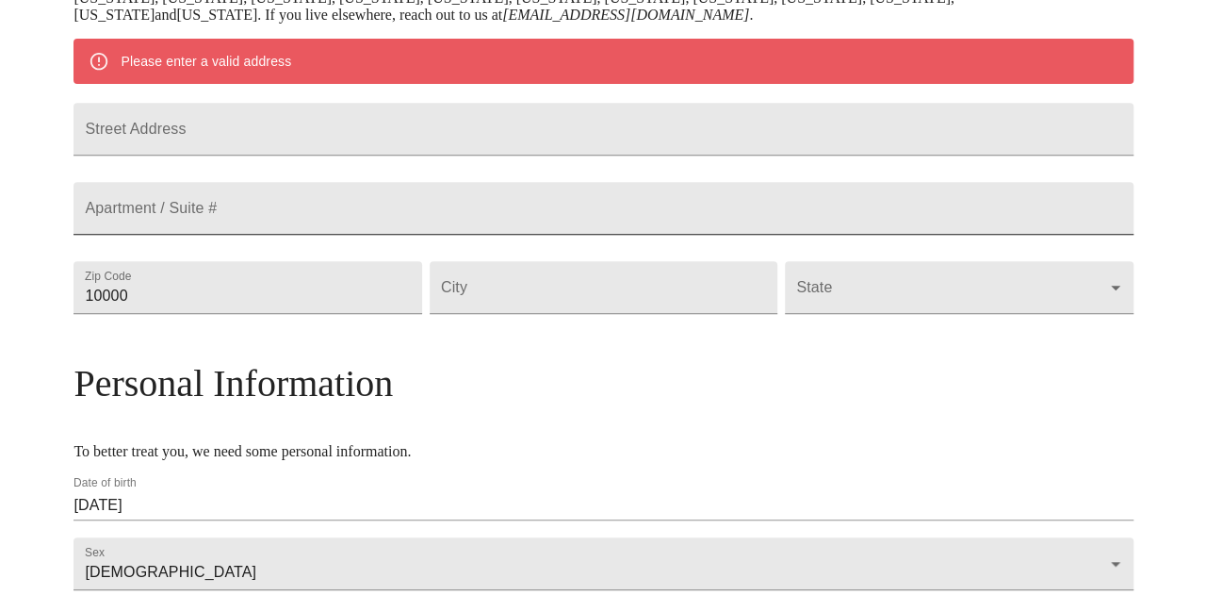
scroll to position [343, 0]
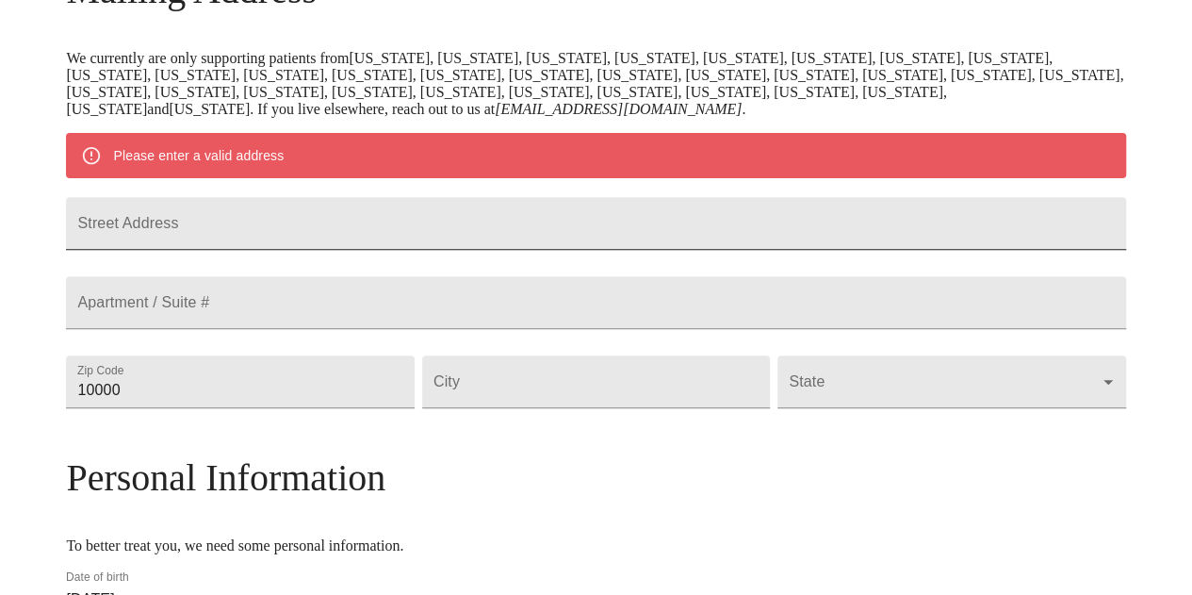
click at [372, 250] on input "Street Address" at bounding box center [595, 223] width 1059 height 53
type input "23706 [GEOGRAPHIC_DATA]"
click at [356, 408] on input "10000" at bounding box center [240, 381] width 348 height 53
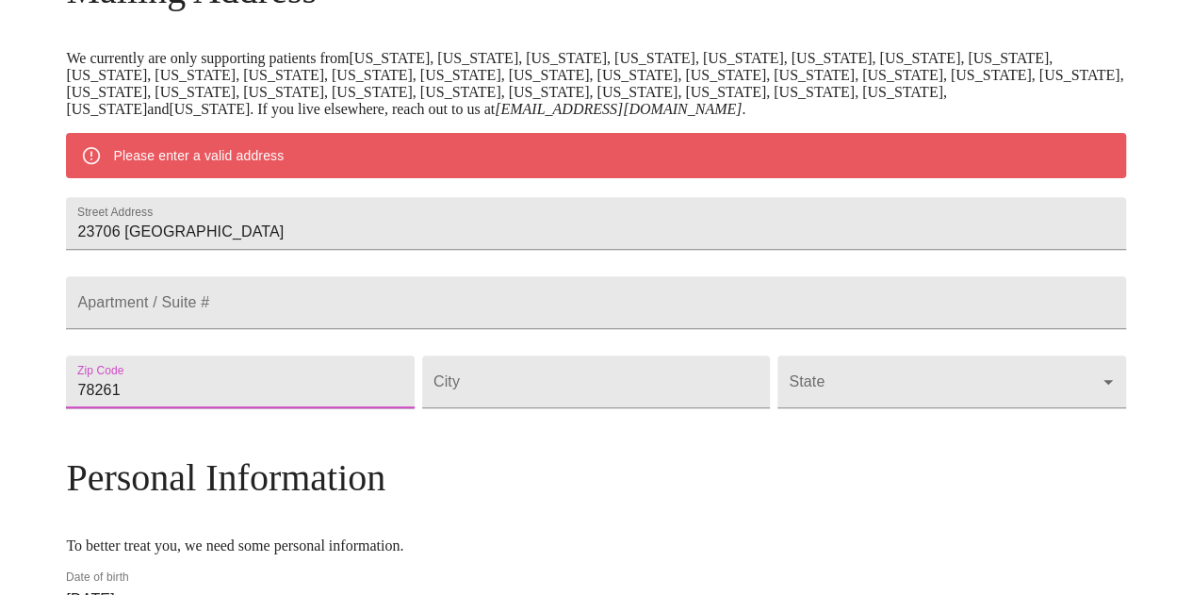
type input "78261"
type input "San Antonio"
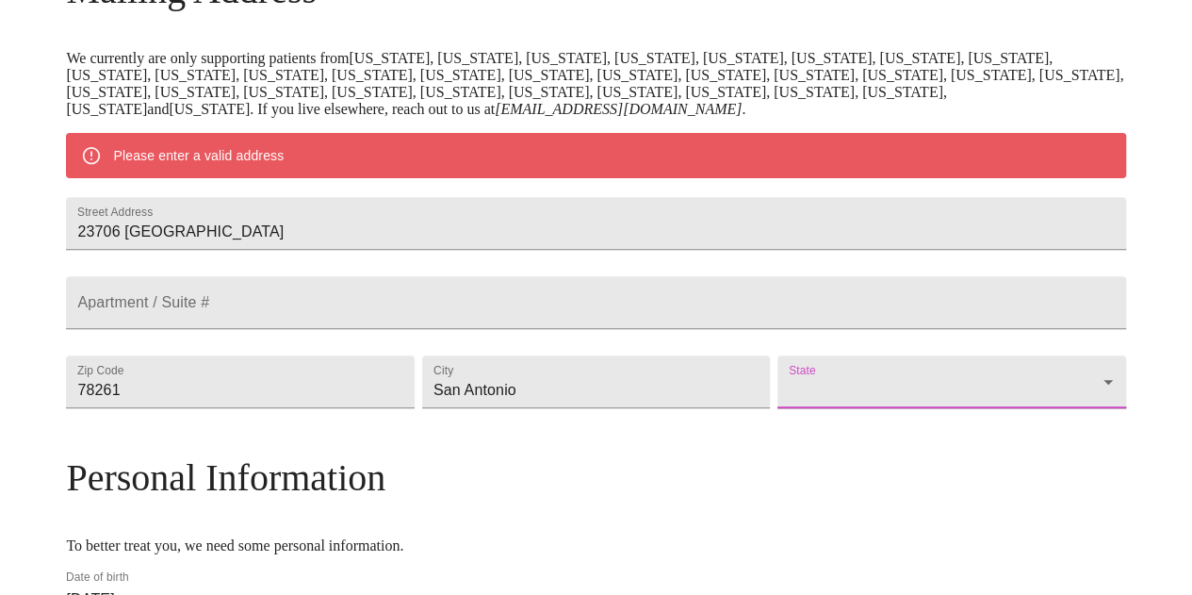
click at [808, 451] on body "MyMenopauseRx Welcome to MyMenopauseRx Since it's your first time here, you'll …" at bounding box center [596, 380] width 1177 height 1431
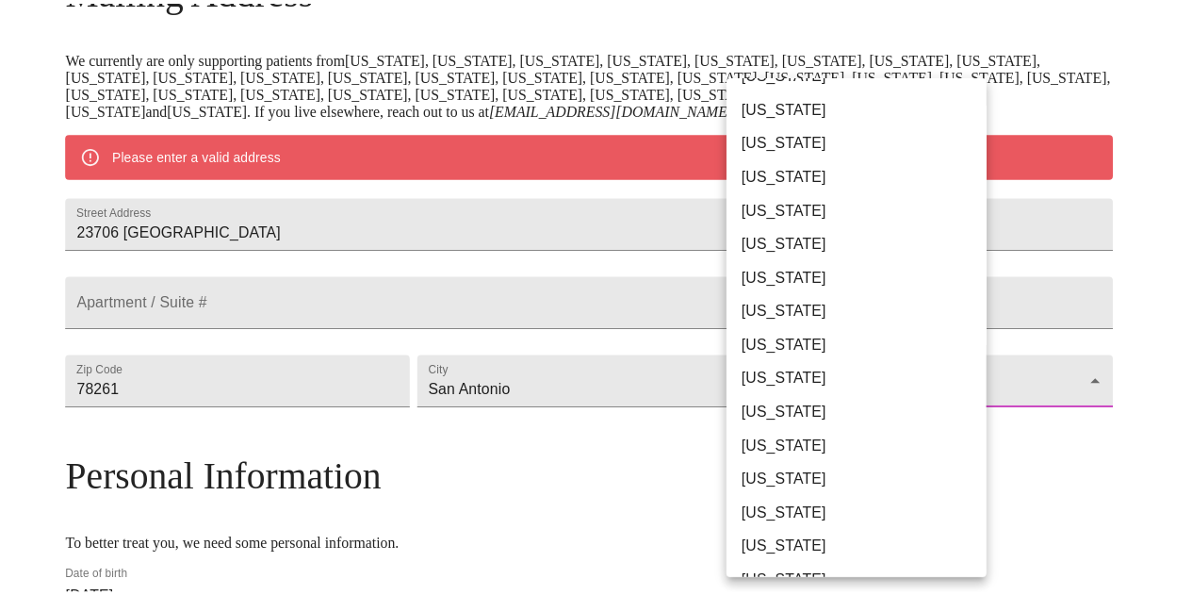
scroll to position [1037, 0]
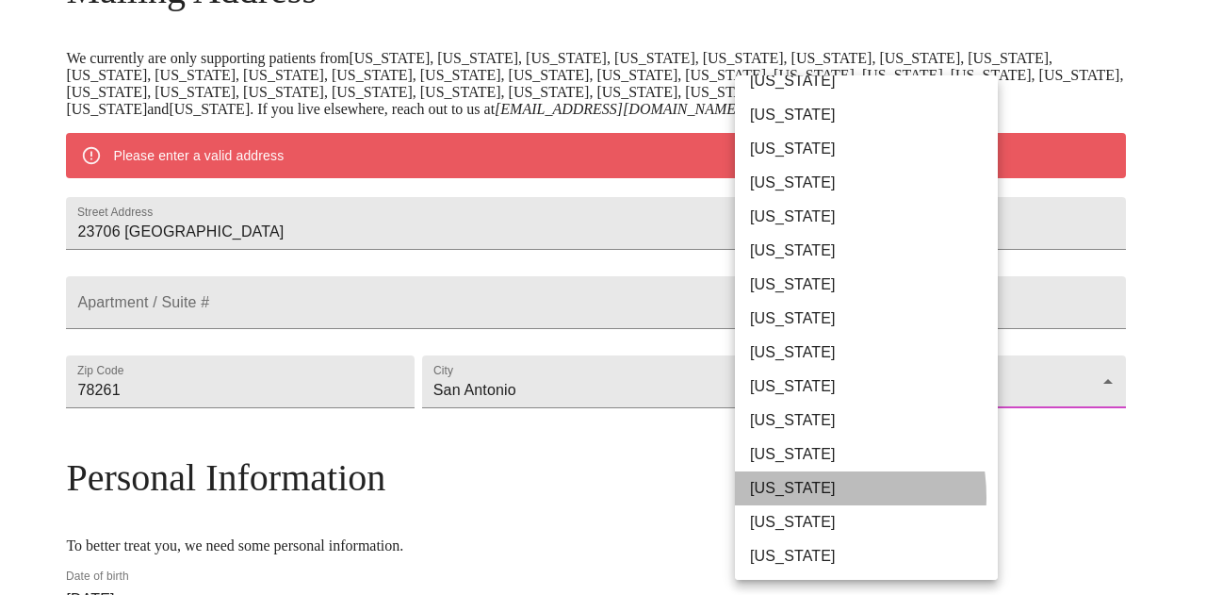
click at [796, 497] on li "[US_STATE]" at bounding box center [873, 488] width 277 height 34
type input "[US_STATE]"
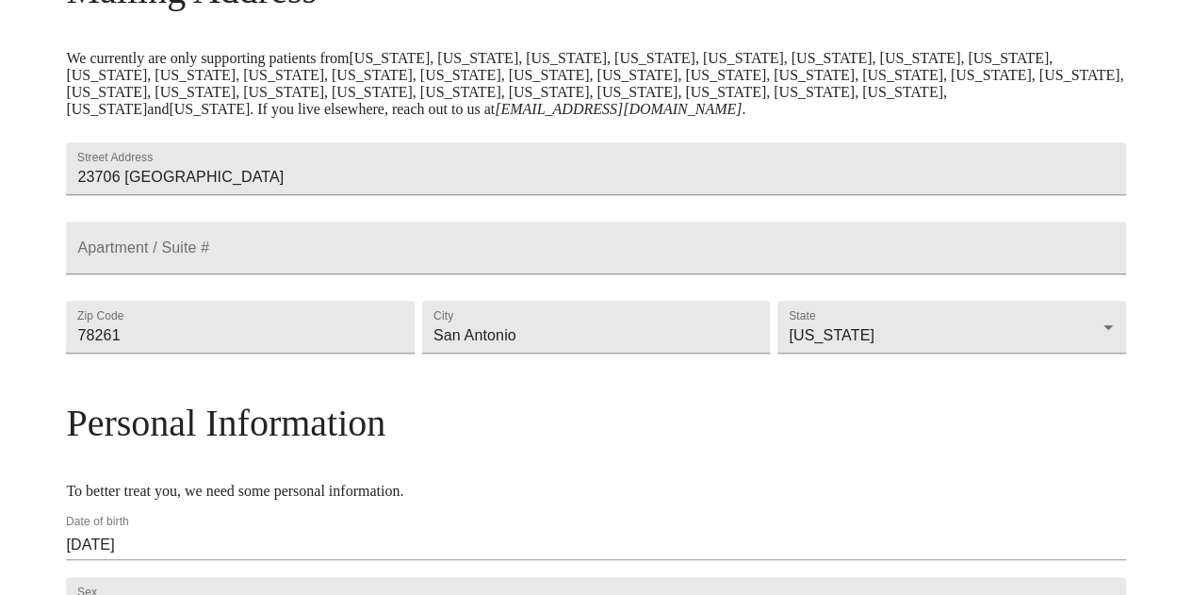
click at [973, 367] on div "State [US_STATE] [US_STATE]" at bounding box center [951, 326] width 355 height 79
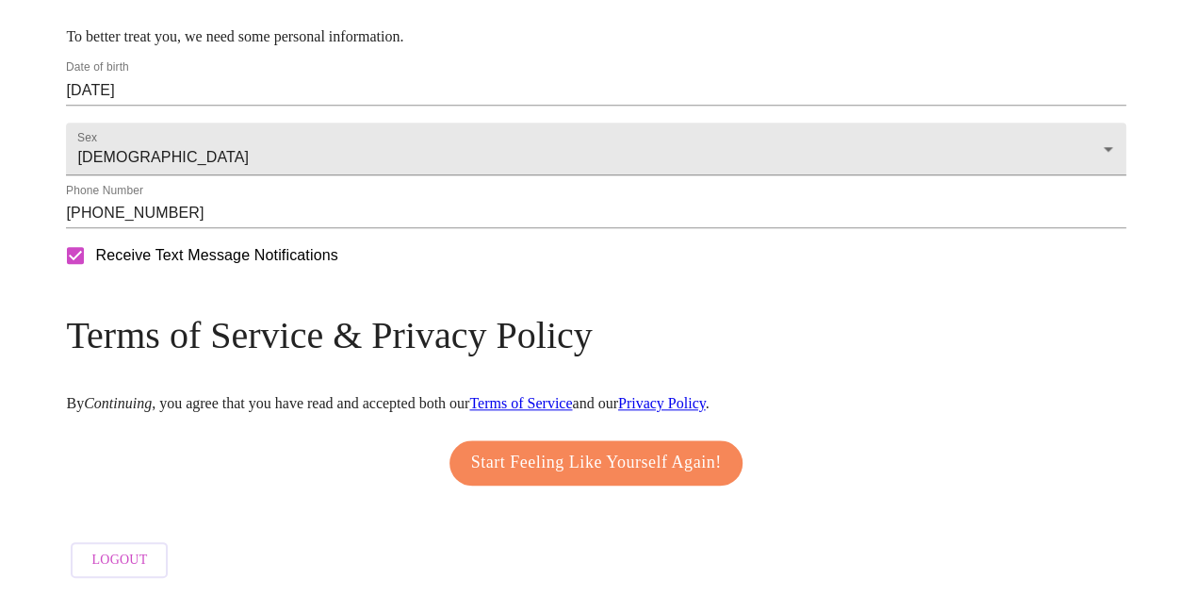
click at [720, 478] on span "Start Feeling Like Yourself Again!" at bounding box center [596, 463] width 251 height 30
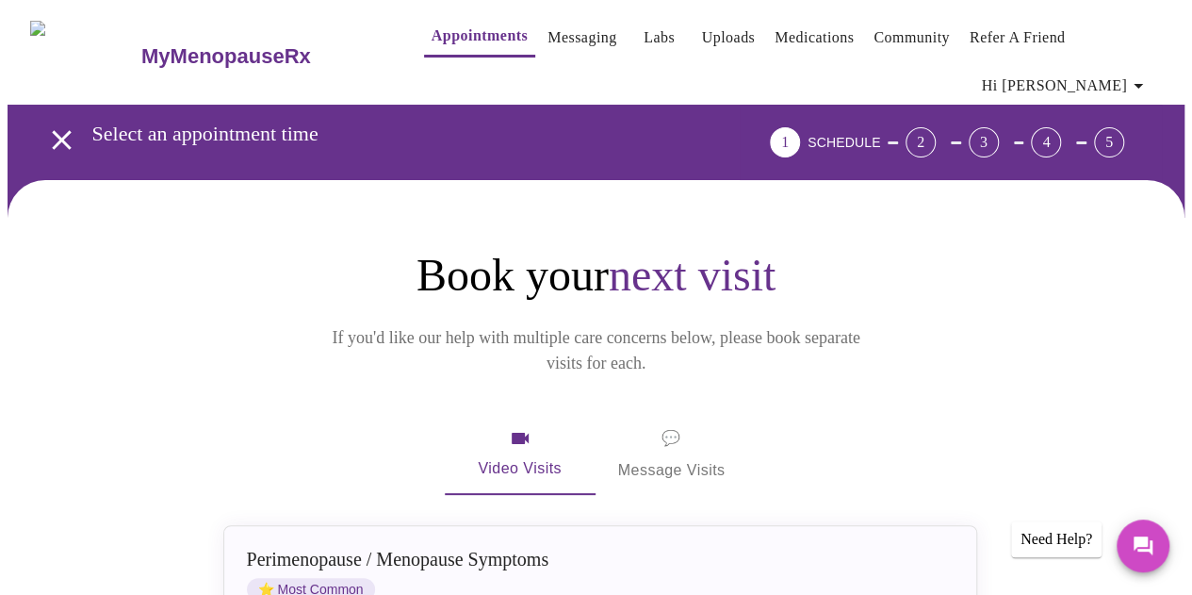
scroll to position [94, 0]
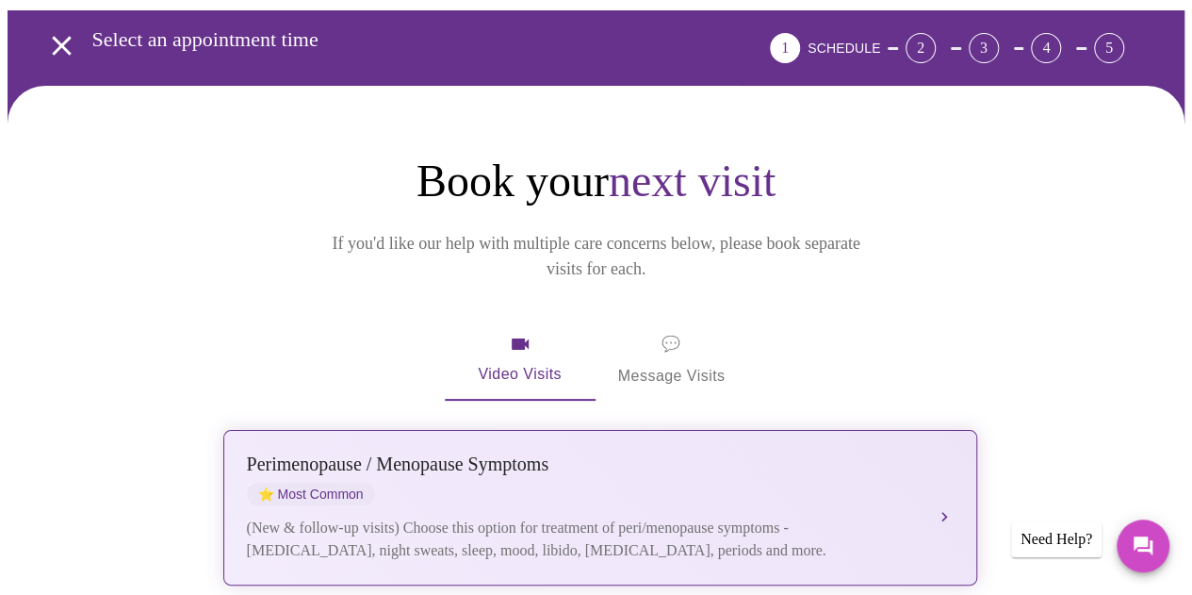
click at [582, 516] on div "(New & follow-up visits) Choose this option for treatment of peri/menopause sym…" at bounding box center [581, 538] width 669 height 45
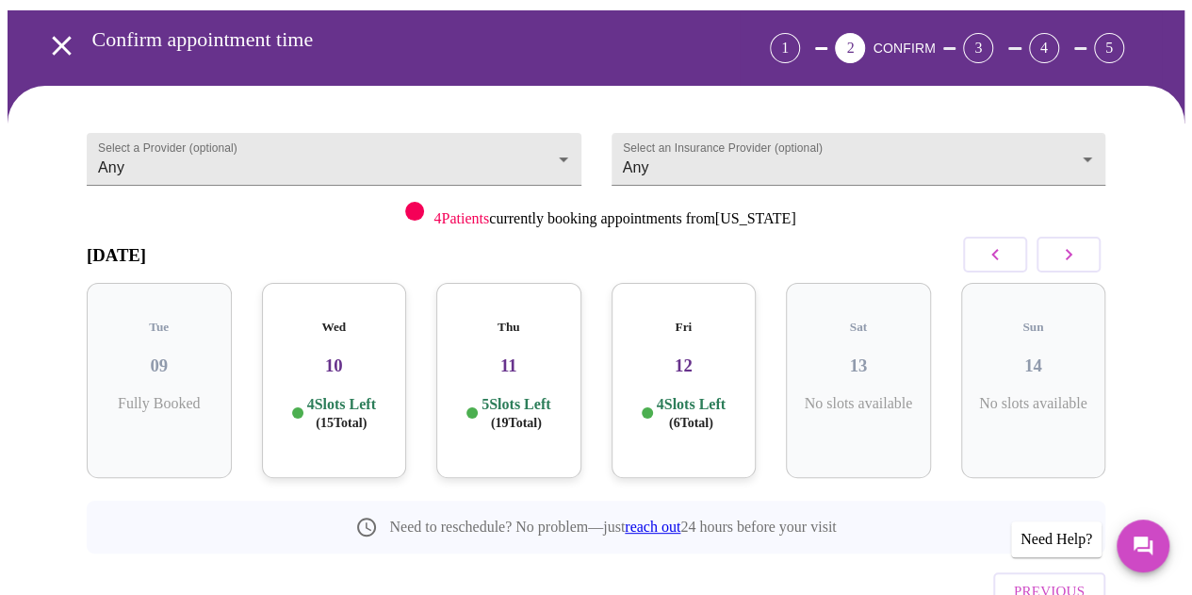
click at [1099, 253] on button "button" at bounding box center [1069, 255] width 64 height 36
click at [723, 368] on div "Wed 17 5 Slots Left ( 16 Total)" at bounding box center [684, 380] width 145 height 195
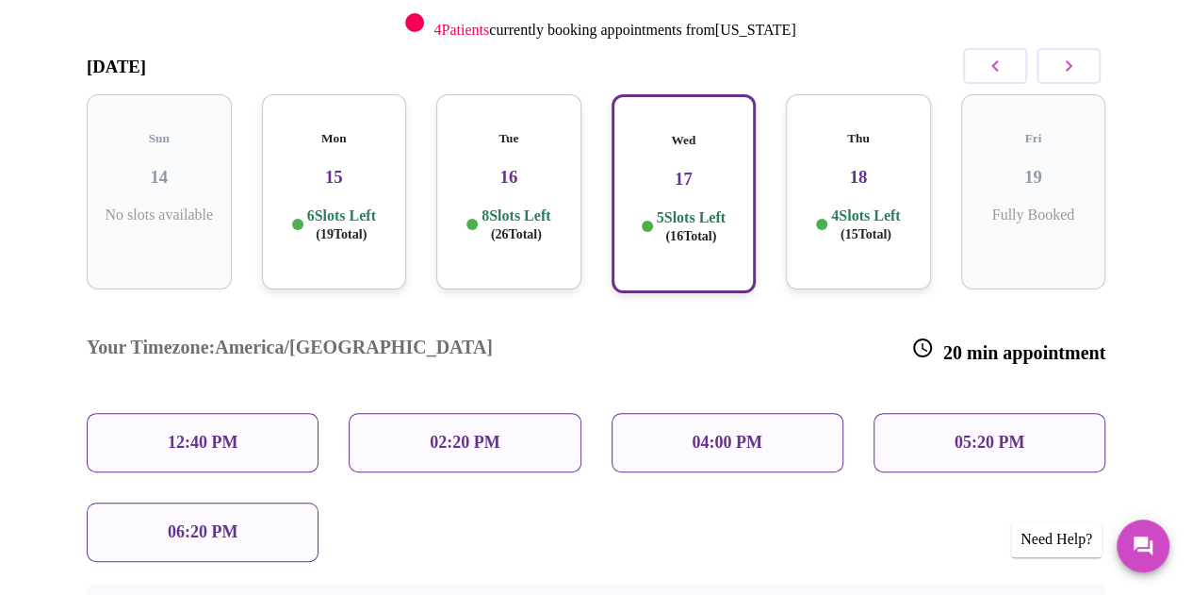
scroll to position [377, 0]
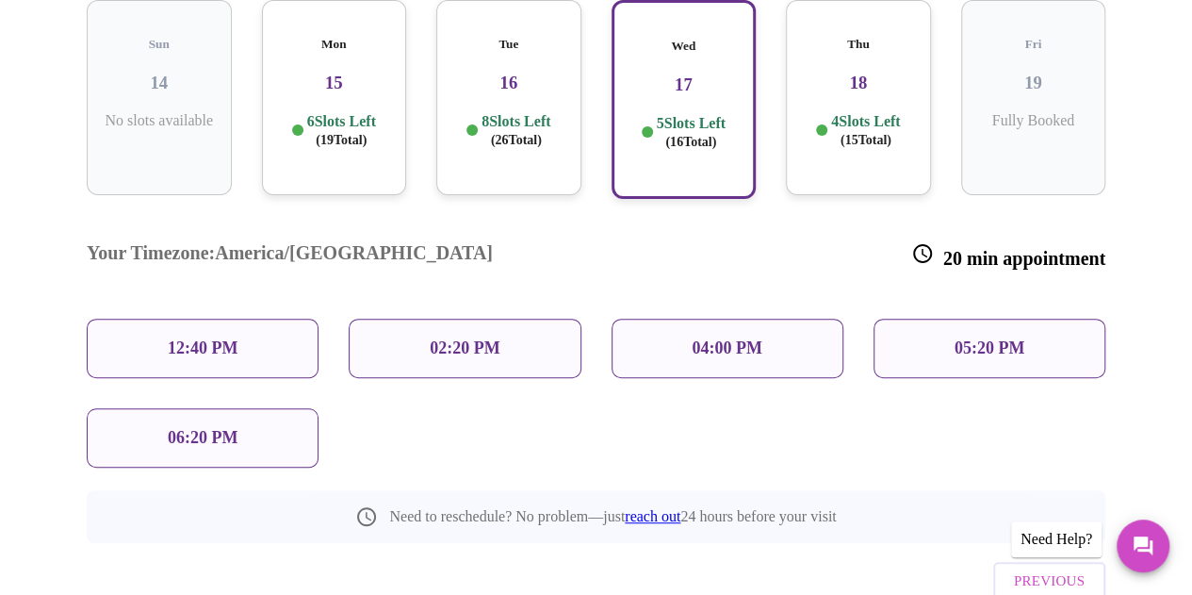
click at [927, 319] on div "05:20 PM" at bounding box center [990, 348] width 232 height 59
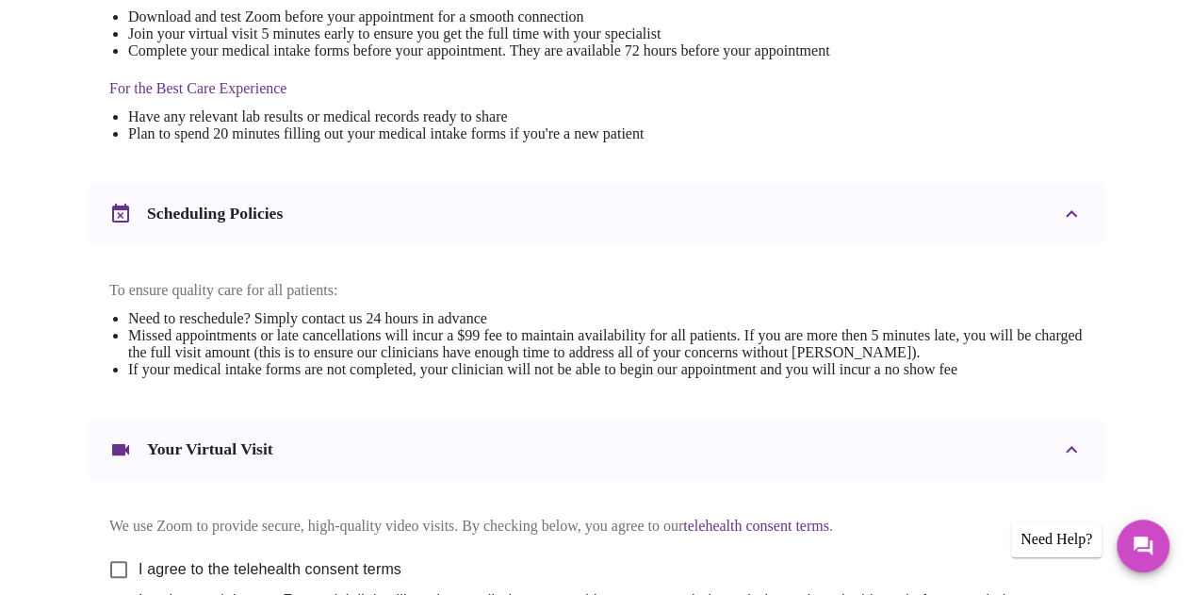
scroll to position [660, 0]
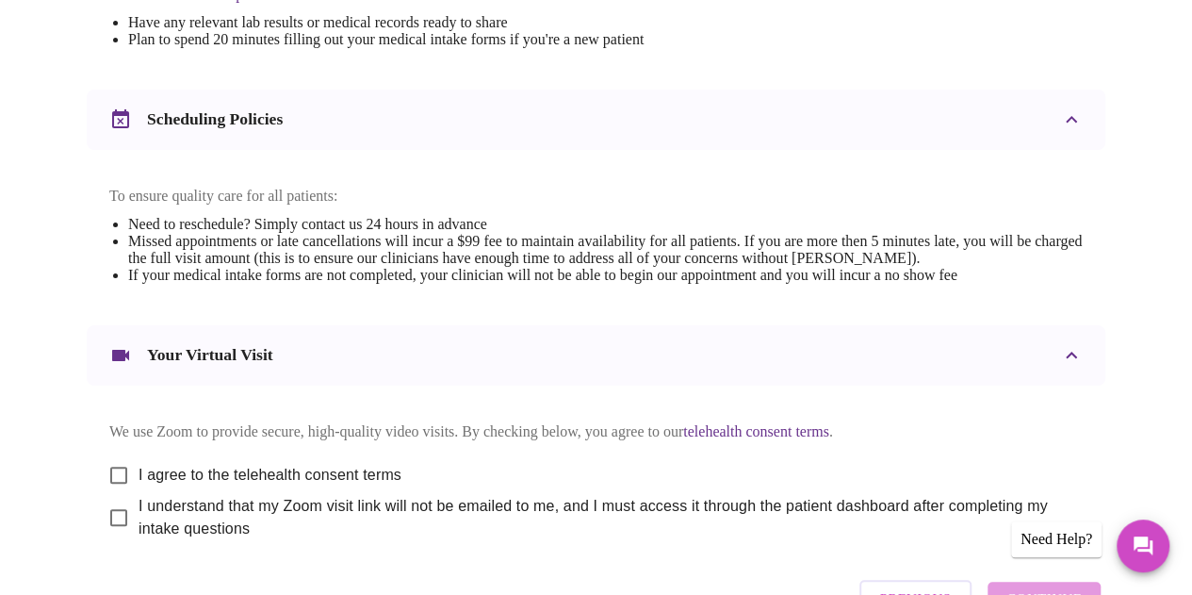
click at [319, 480] on span "I agree to the telehealth consent terms" at bounding box center [270, 475] width 263 height 23
click at [139, 480] on input "I agree to the telehealth consent terms" at bounding box center [119, 475] width 40 height 40
checkbox input "true"
click at [285, 513] on div "We use Zoom to provide secure, high-quality video visits. By checking below, yo…" at bounding box center [595, 474] width 973 height 132
click at [286, 525] on span "I understand that my Zoom visit link will not be emailed to me, and I must acce…" at bounding box center [603, 517] width 929 height 45
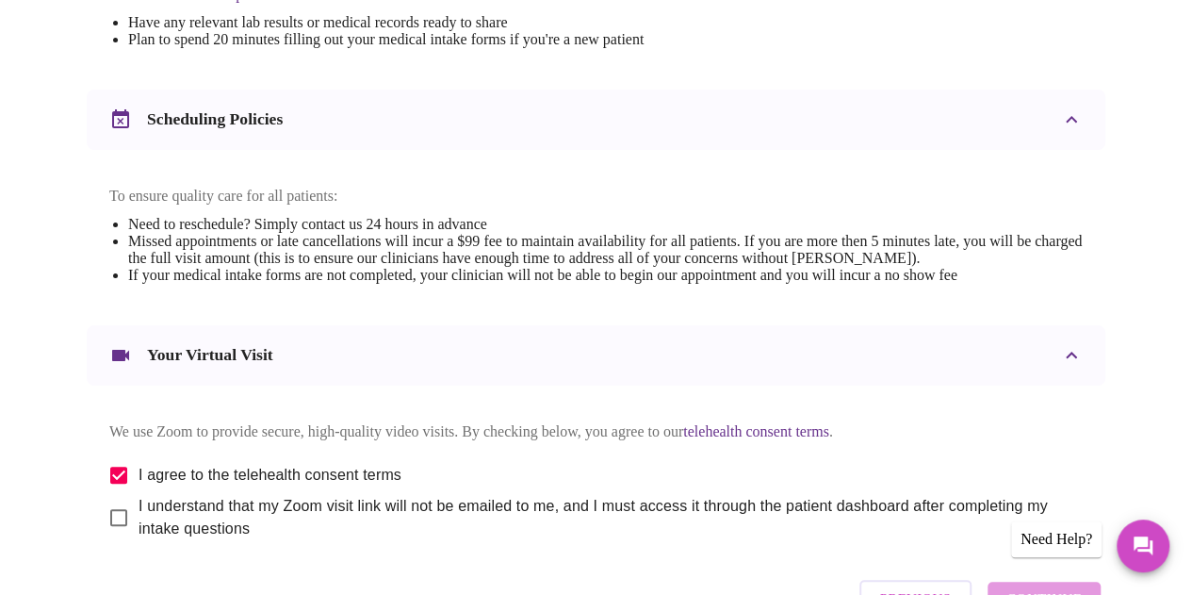
click at [139, 525] on input "I understand that my Zoom visit link will not be emailed to me, and I must acce…" at bounding box center [119, 518] width 40 height 40
checkbox input "true"
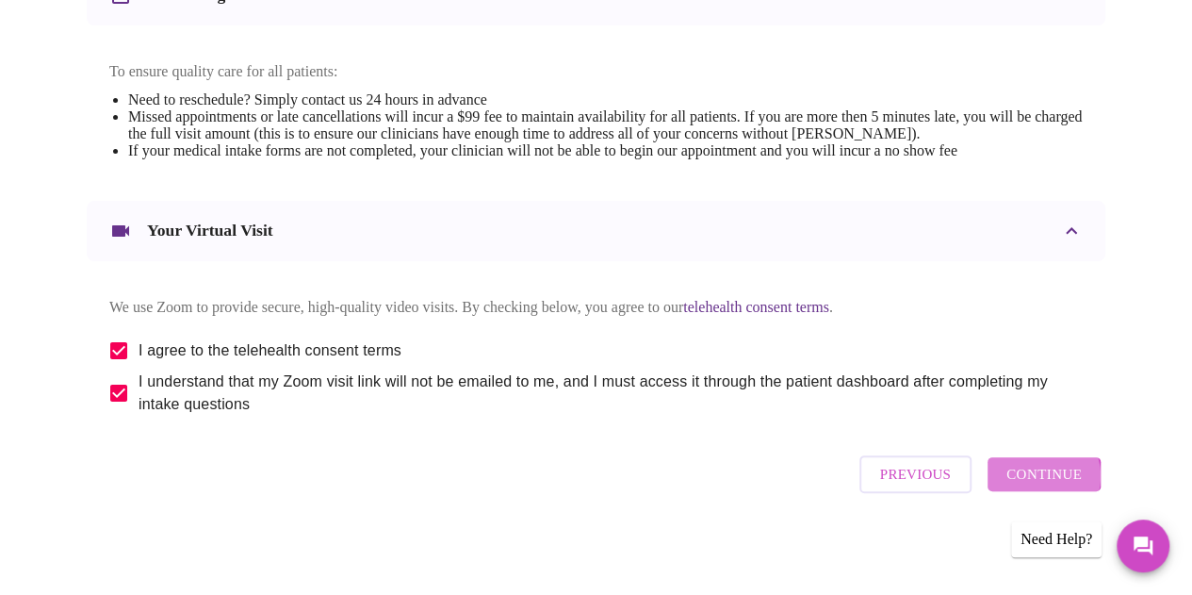
click at [1050, 483] on span "Continue" at bounding box center [1043, 474] width 75 height 25
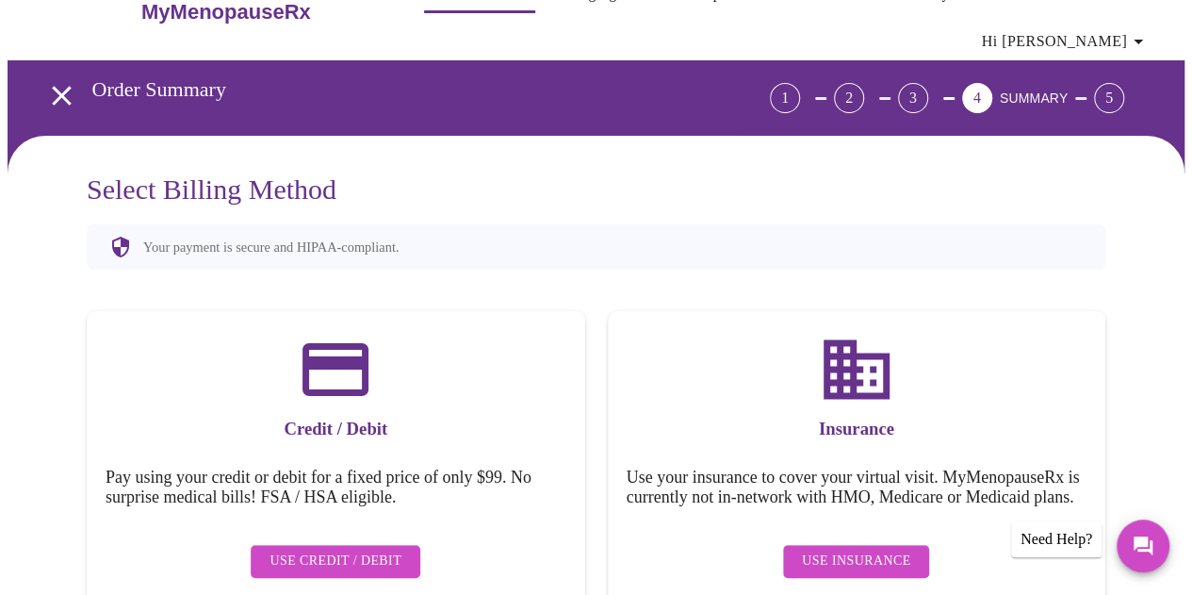
scroll to position [0, 0]
